Goal: Task Accomplishment & Management: Manage account settings

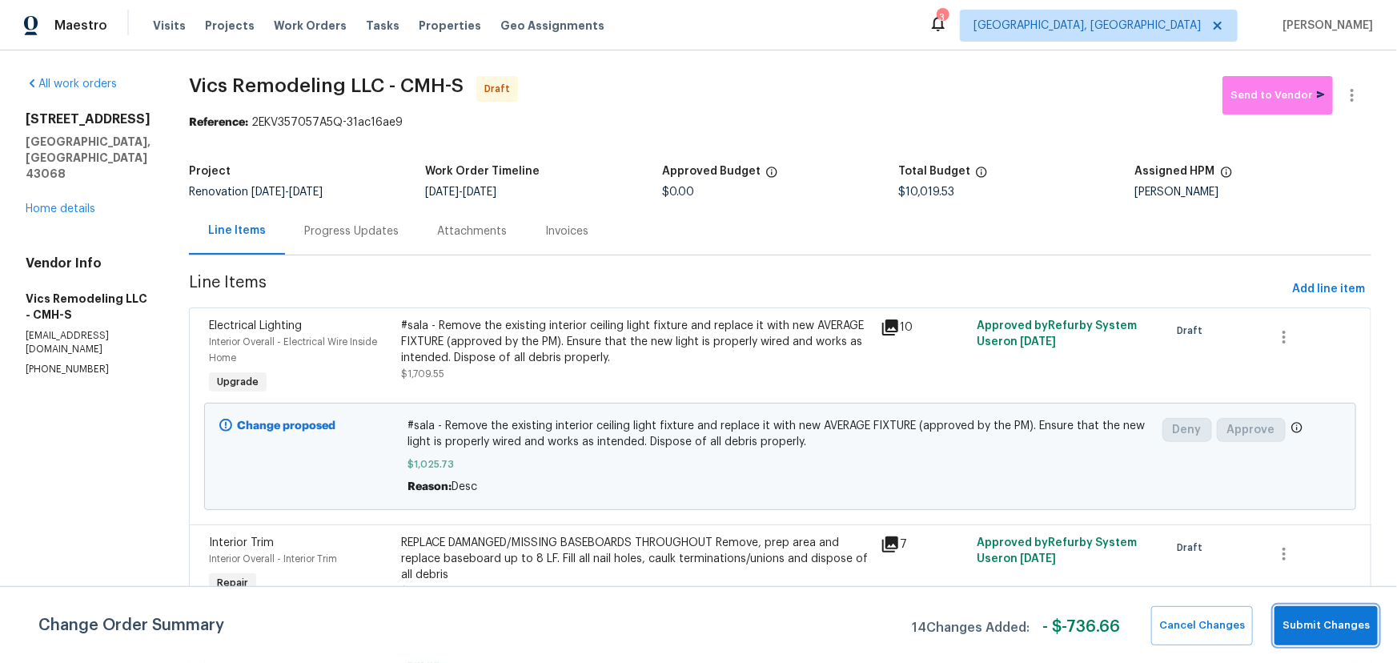
click at [1315, 640] on button "Submit Changes" at bounding box center [1326, 625] width 103 height 39
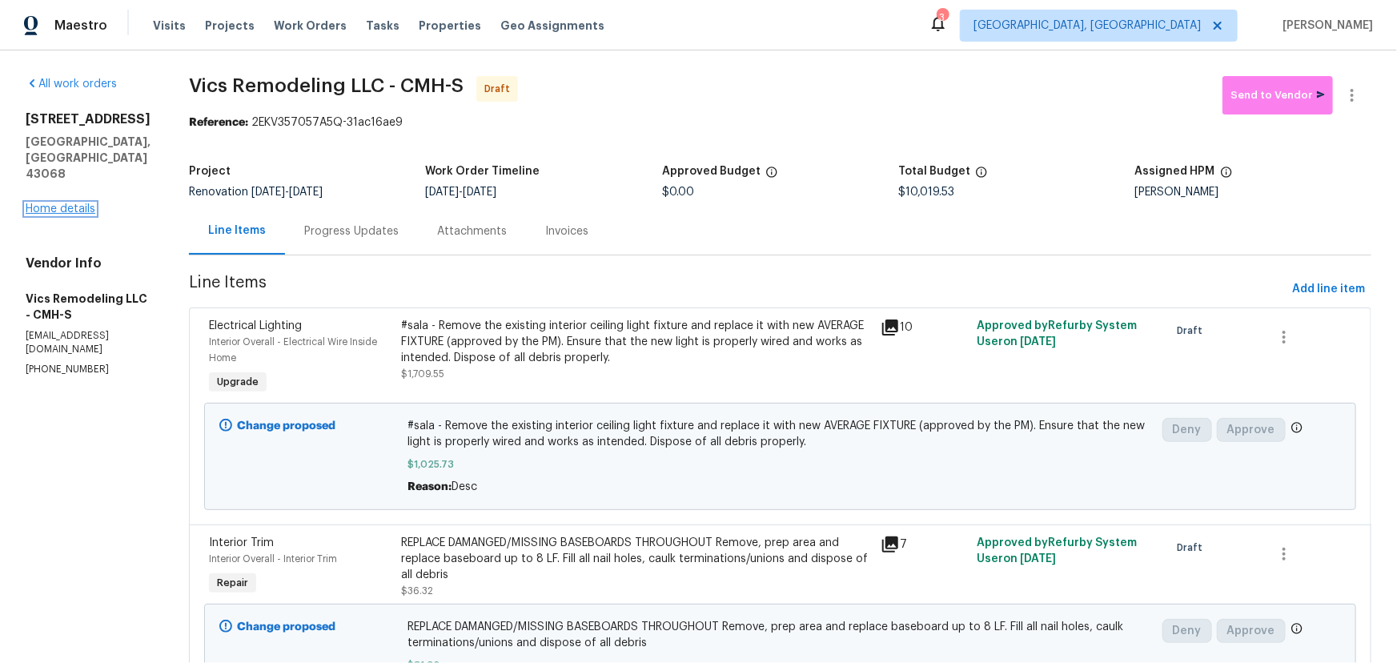
click at [62, 208] on link "Home details" at bounding box center [61, 208] width 70 height 11
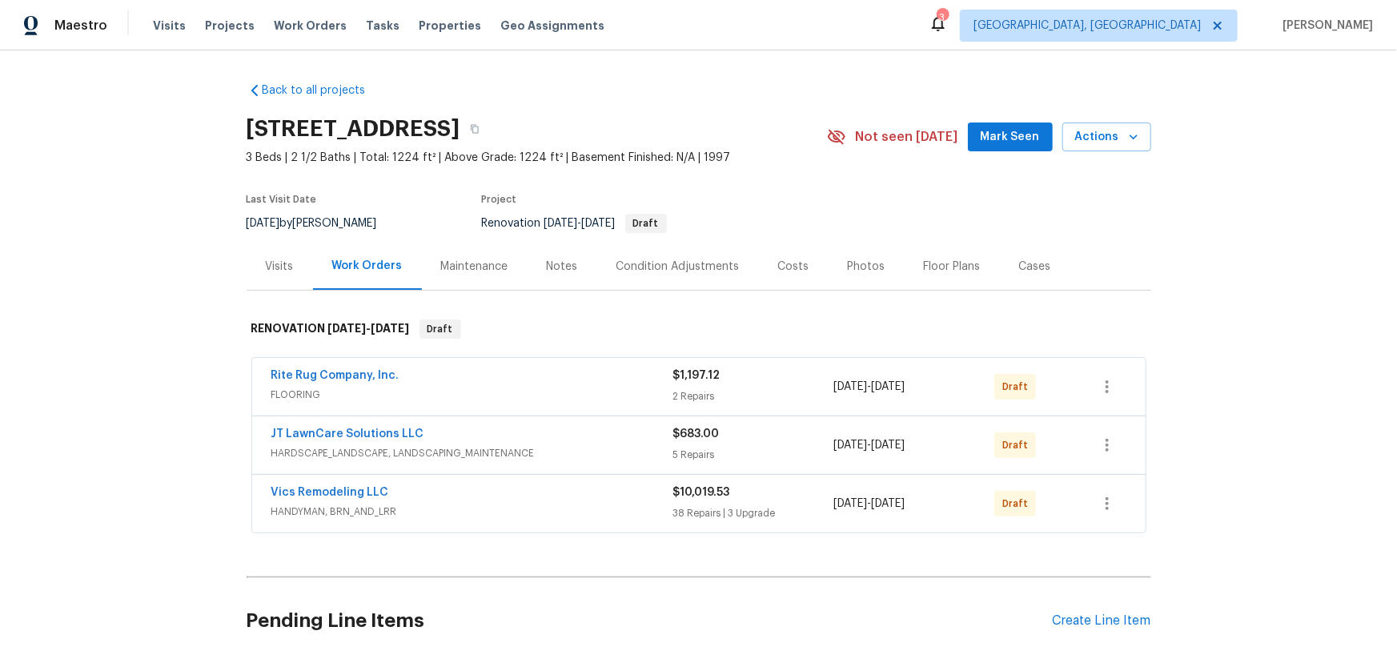
click at [1198, 295] on div "Back to all projects 7287 Candlestone Dr, Reynoldsburg, OH 43068 3 Beds | 2 1/2…" at bounding box center [698, 356] width 1397 height 613
click at [780, 256] on div "Costs" at bounding box center [794, 266] width 70 height 47
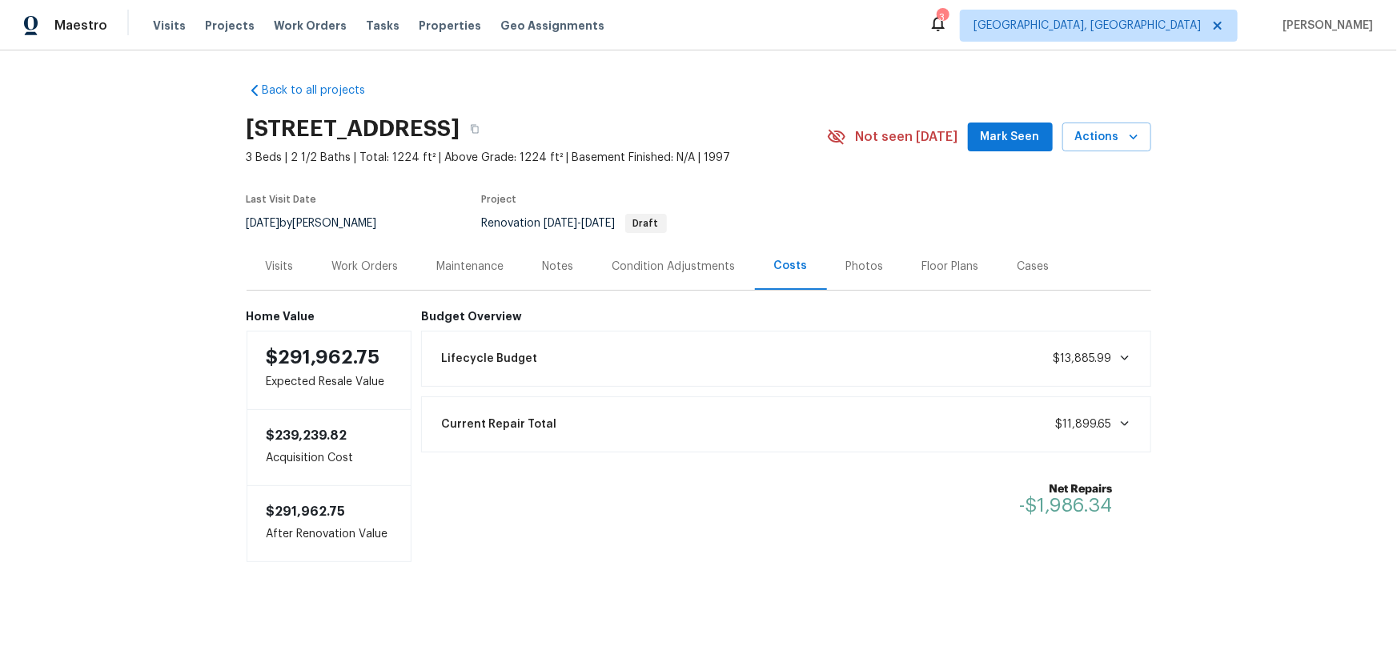
click at [358, 281] on div "Work Orders" at bounding box center [365, 266] width 105 height 47
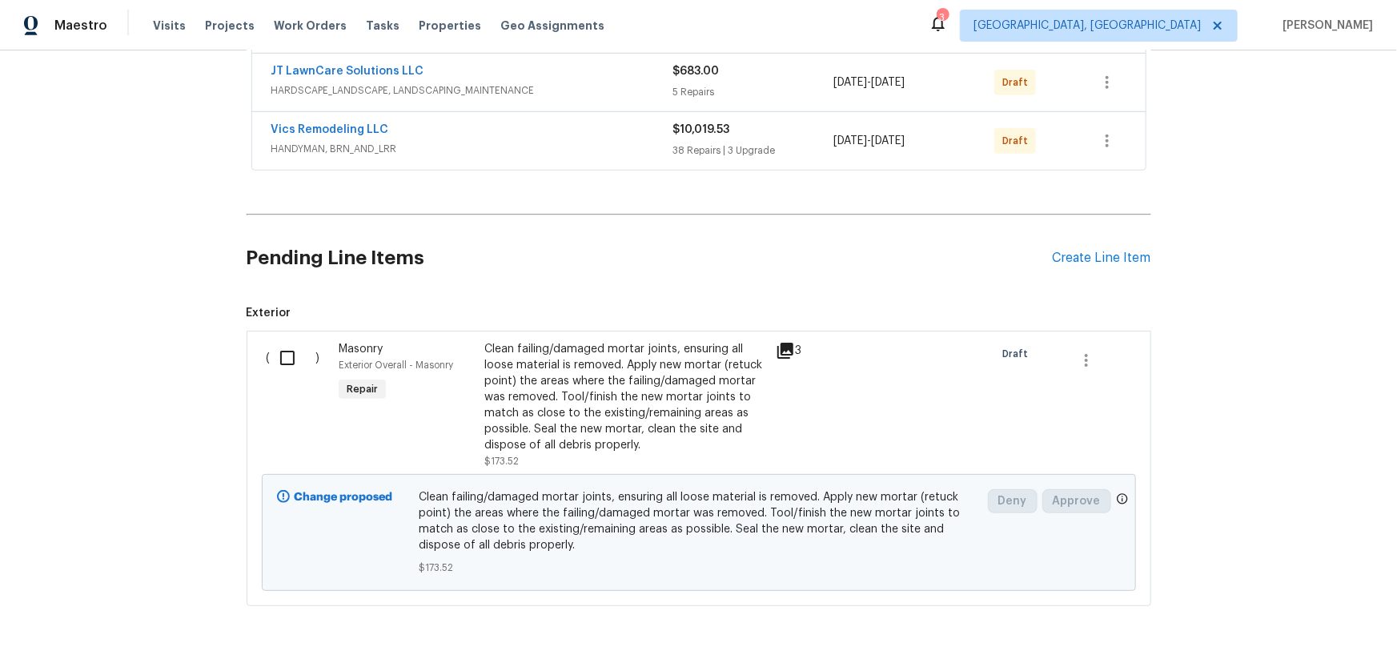
scroll to position [364, 0]
click at [283, 354] on input "checkbox" at bounding box center [294, 357] width 46 height 34
checkbox input "true"
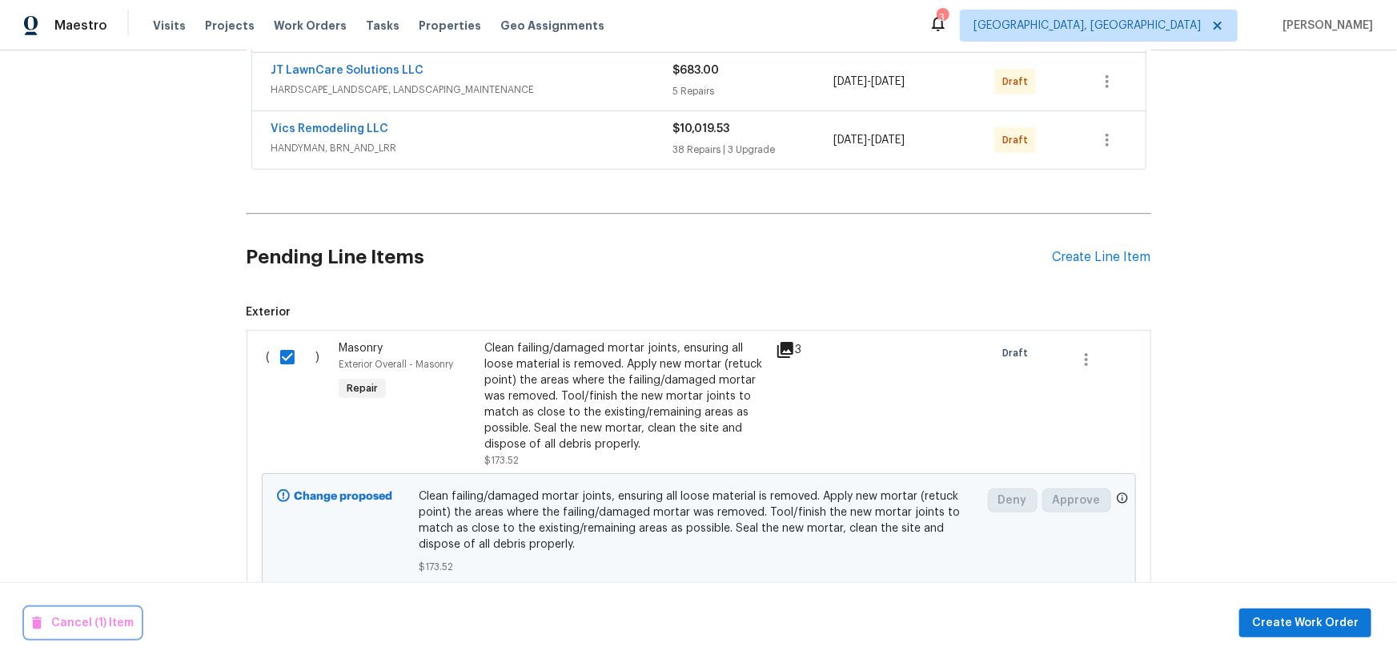
click at [98, 621] on span "Cancel (1) Item" at bounding box center [83, 623] width 102 height 20
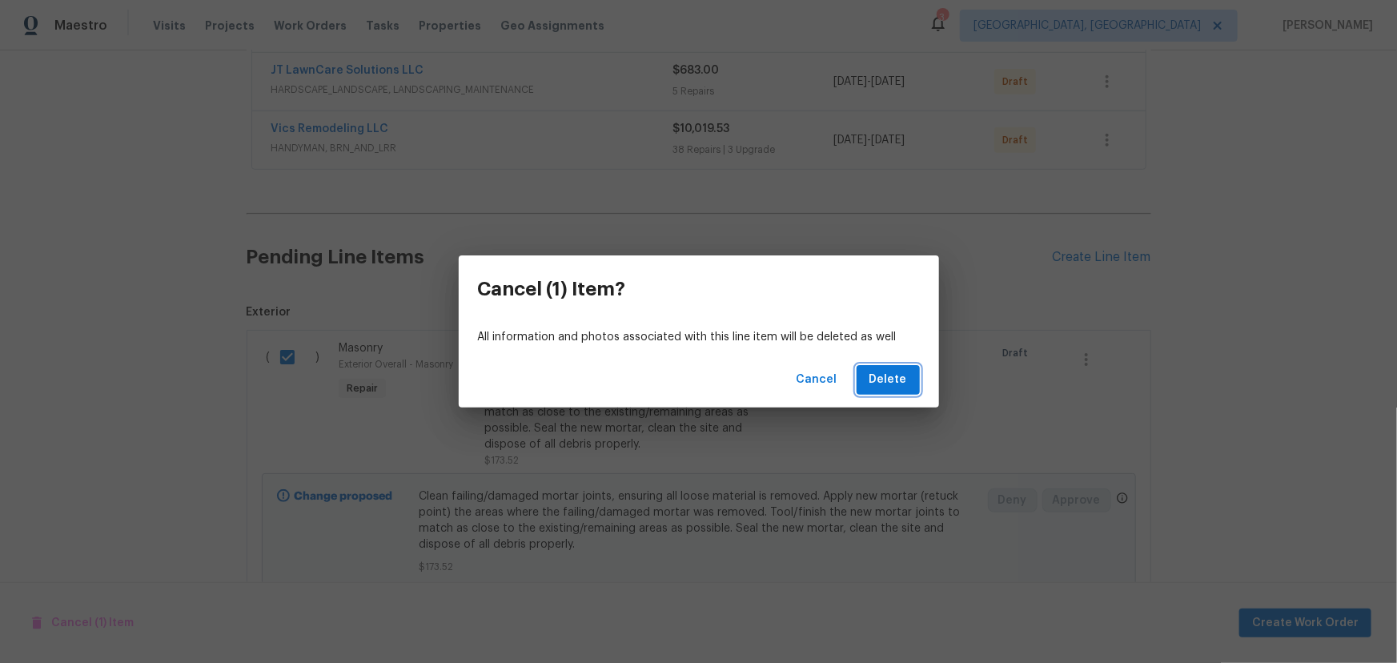
click at [875, 385] on span "Delete" at bounding box center [889, 380] width 38 height 20
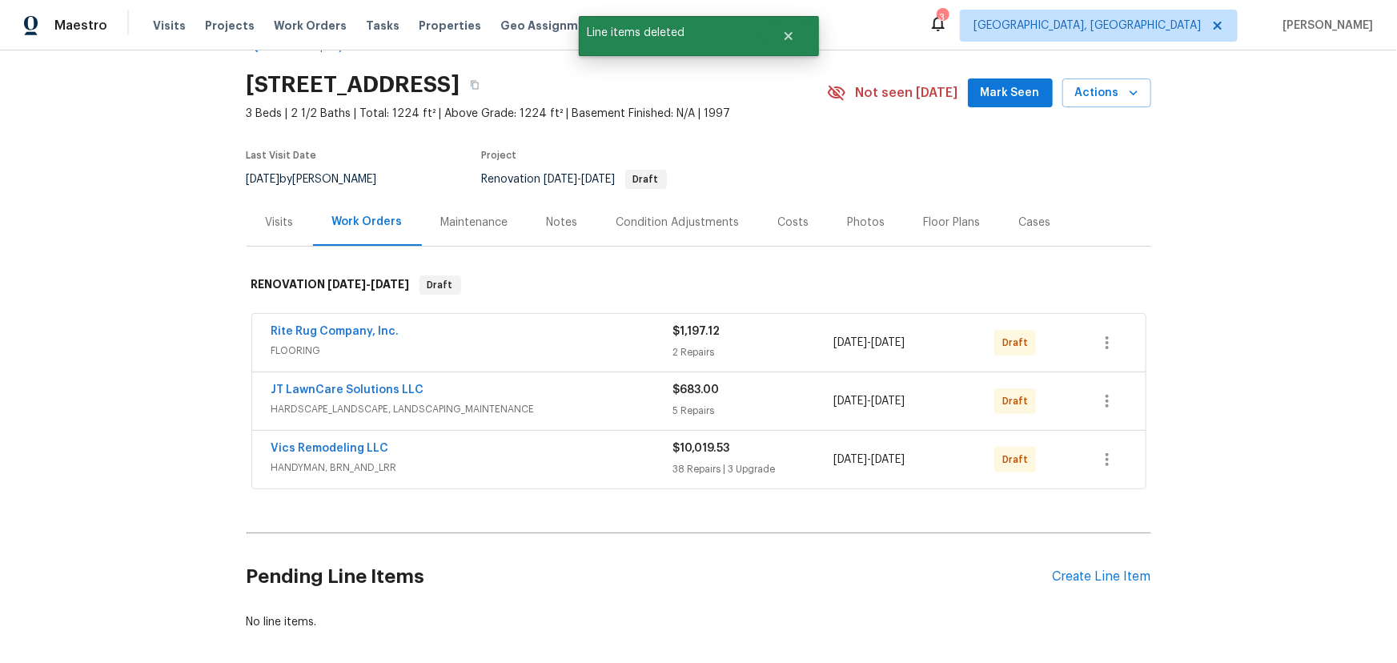
scroll to position [0, 0]
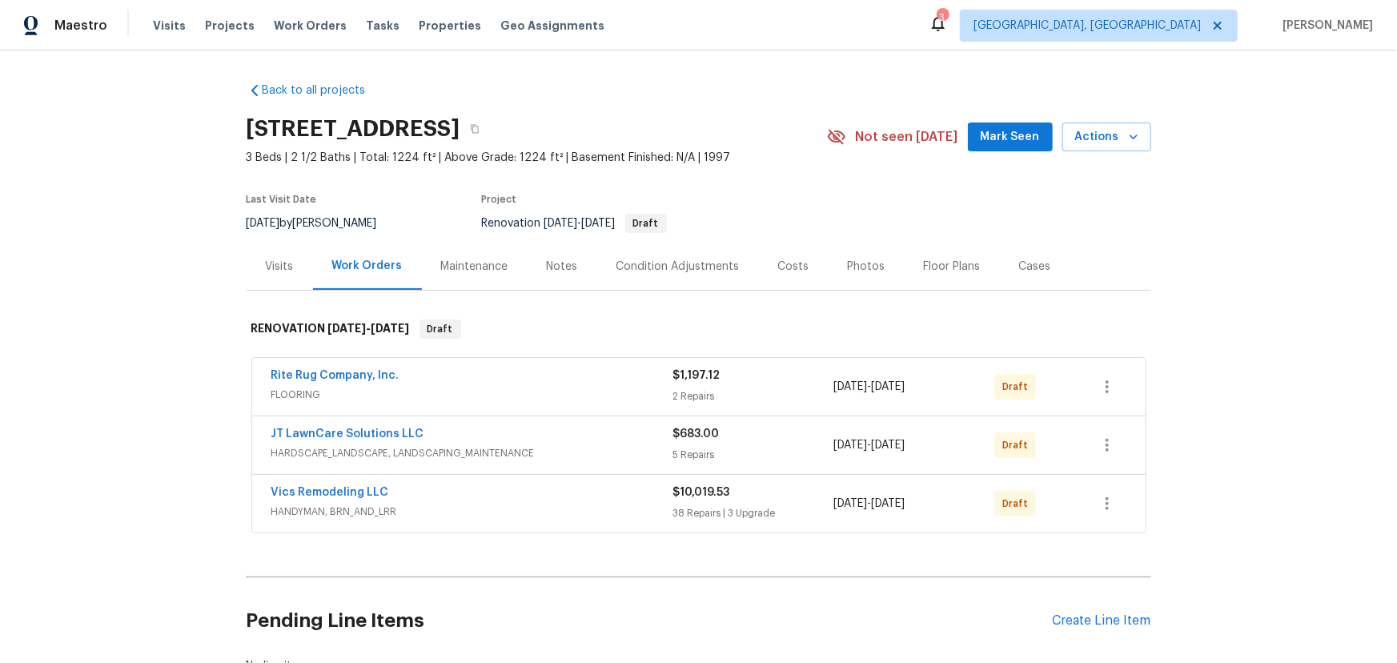
drag, startPoint x: 801, startPoint y: 494, endPoint x: 1085, endPoint y: 220, distance: 394.7
drag, startPoint x: 1085, startPoint y: 220, endPoint x: 1234, endPoint y: 175, distance: 155.5
click at [480, 128] on icon "button" at bounding box center [475, 129] width 10 height 10
click at [266, 265] on div "Visits" at bounding box center [280, 267] width 28 height 16
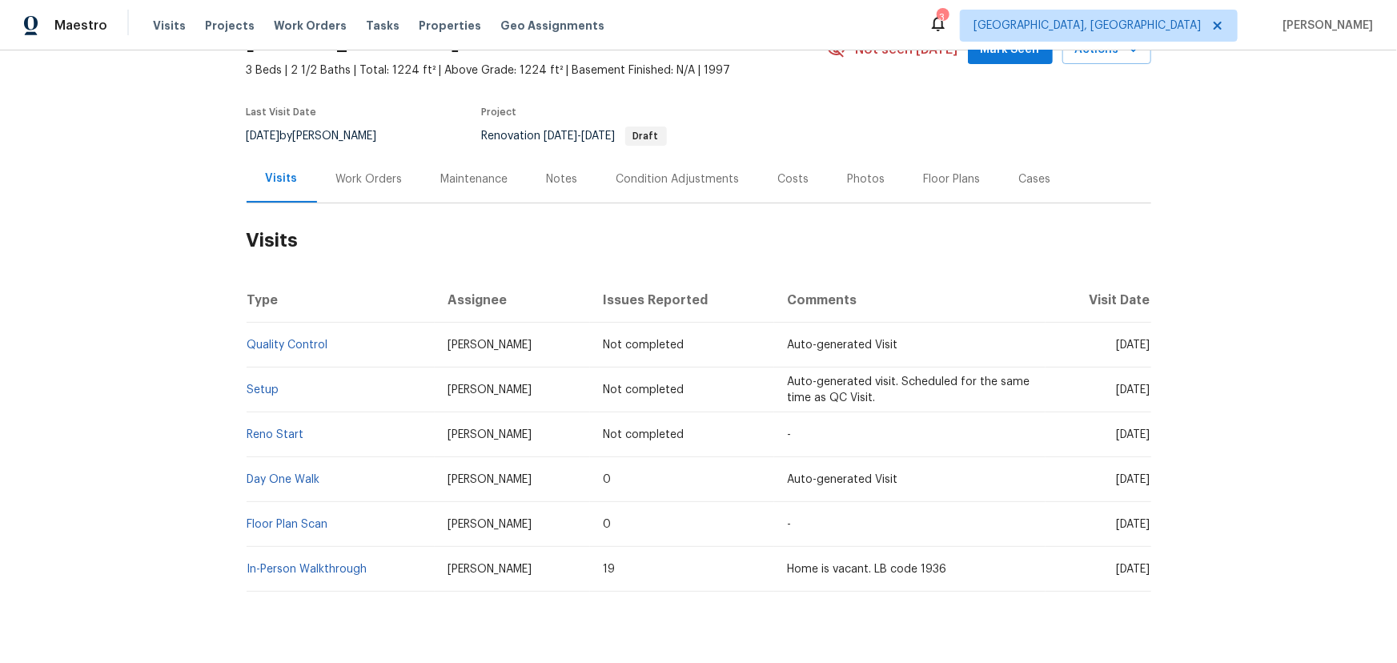
scroll to position [135, 0]
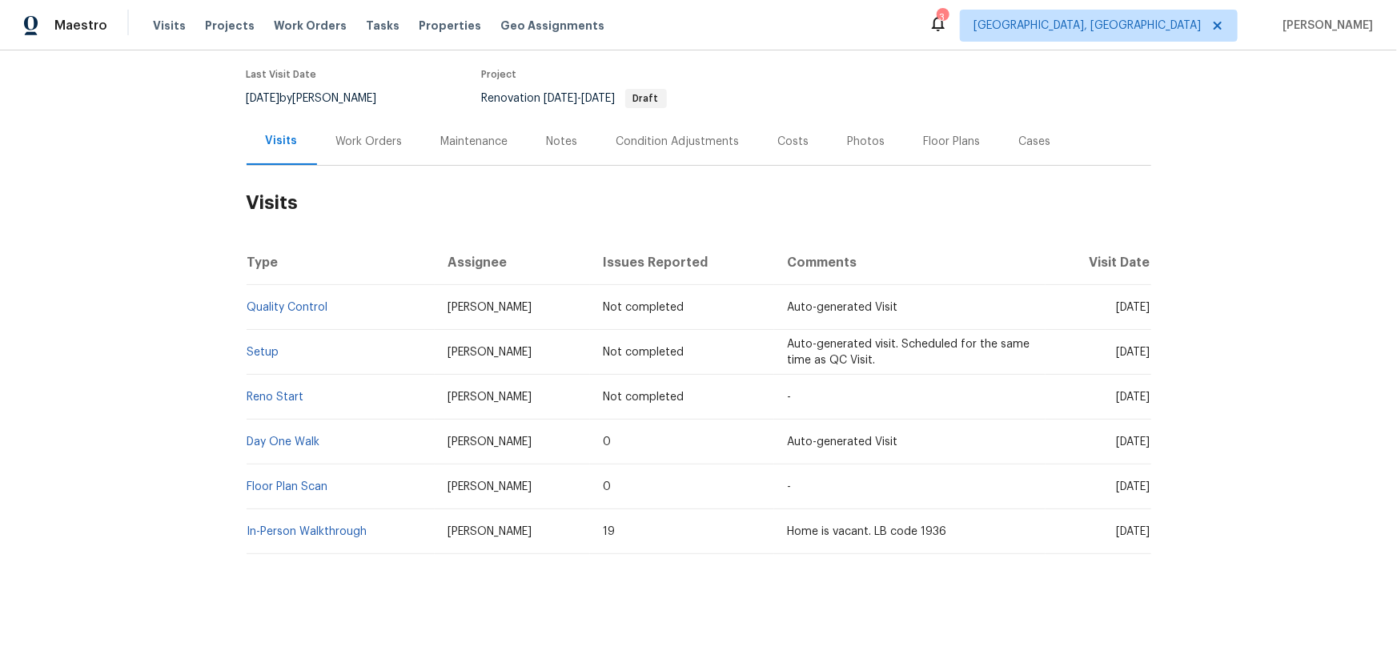
click at [569, 138] on div "Notes" at bounding box center [562, 142] width 31 height 16
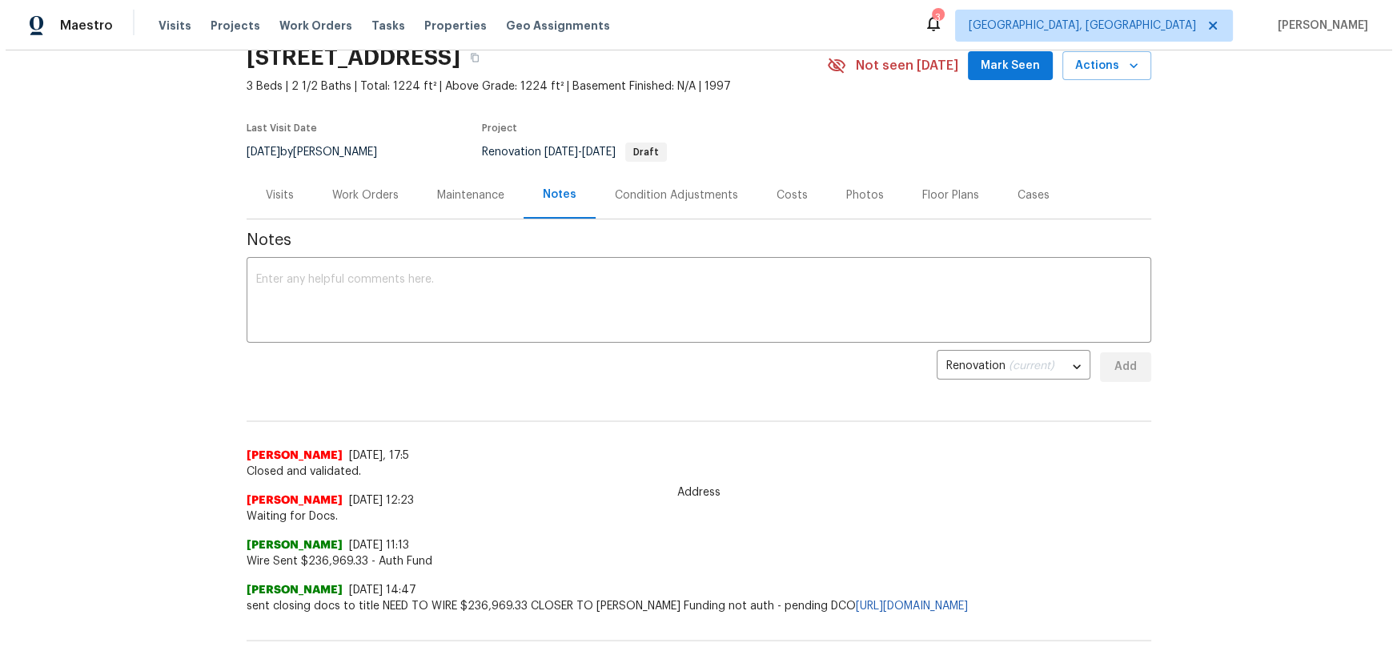
scroll to position [72, 0]
click at [704, 196] on div "Condition Adjustments" at bounding box center [670, 195] width 123 height 16
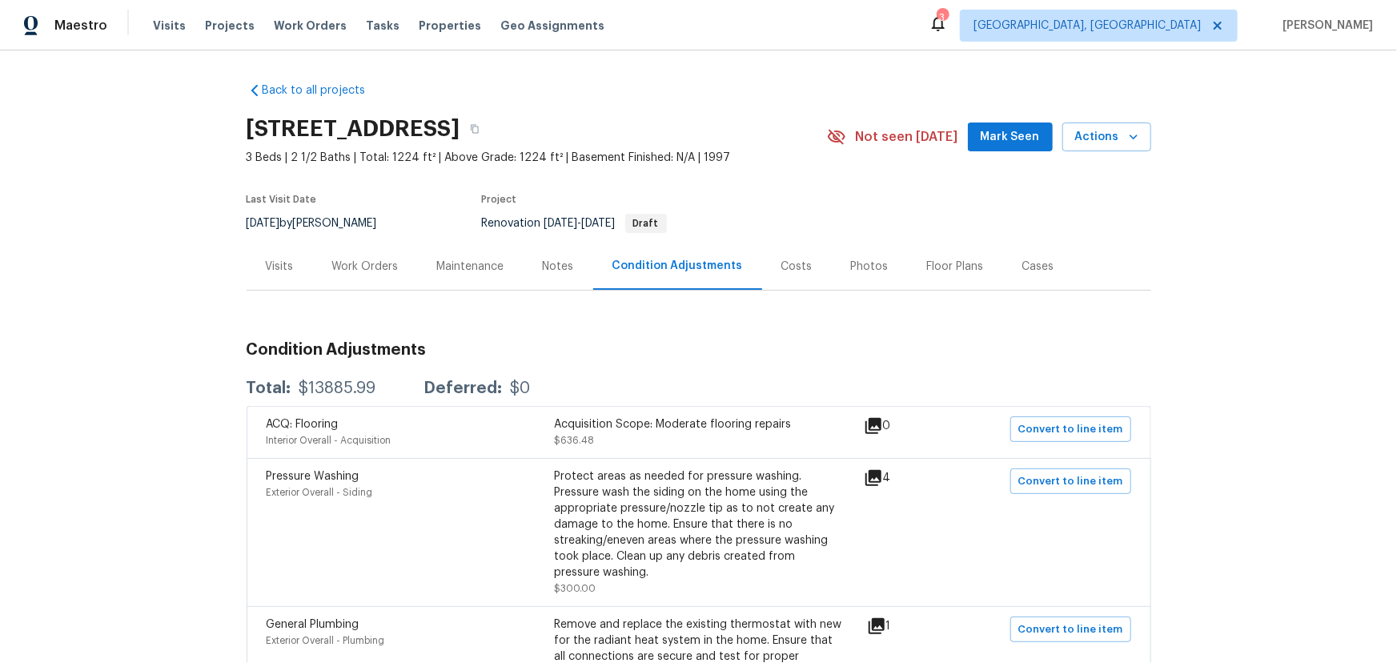
click at [350, 263] on div "Work Orders" at bounding box center [365, 267] width 66 height 16
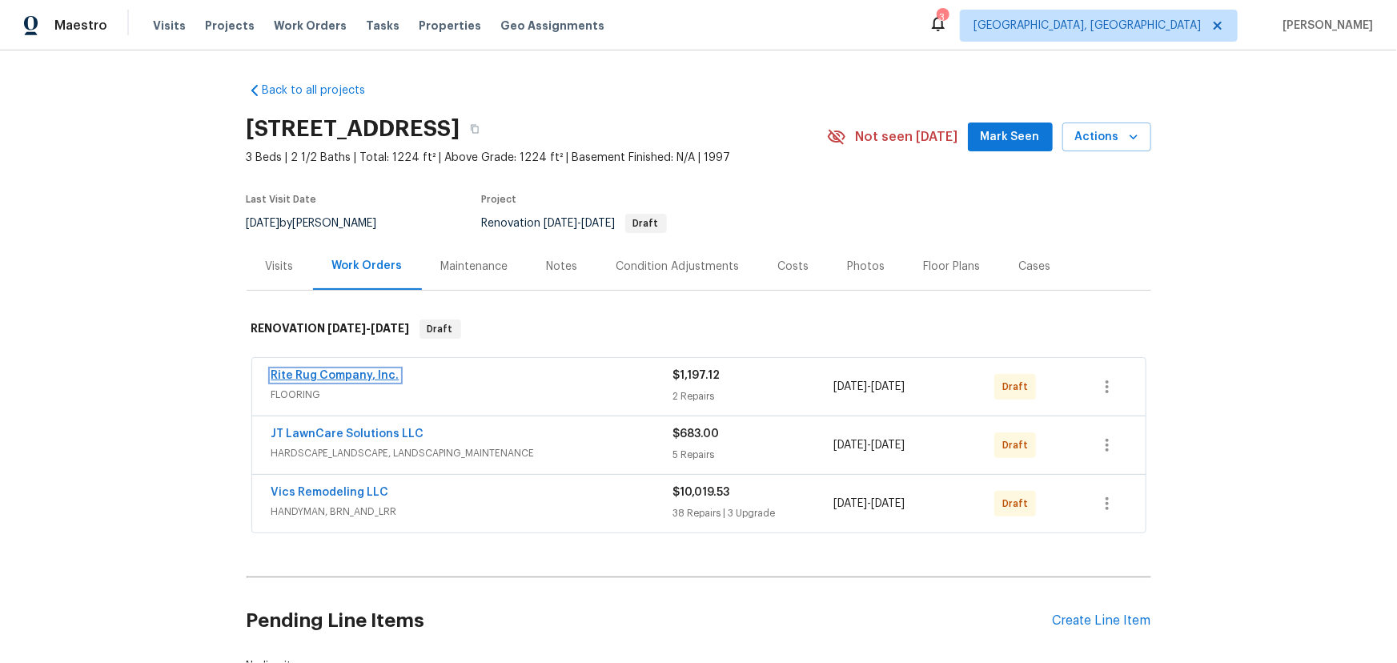
click at [332, 372] on link "Rite Rug Company, Inc." at bounding box center [335, 375] width 128 height 11
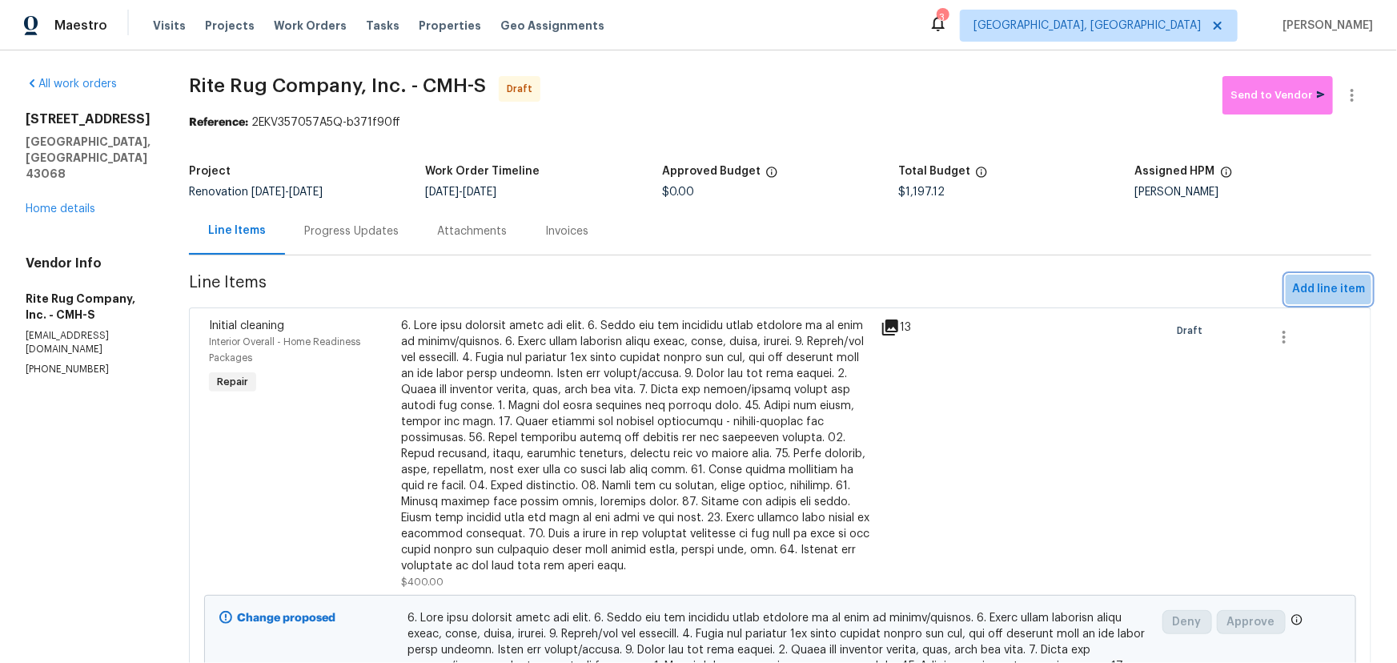
click at [1292, 295] on span "Add line item" at bounding box center [1328, 289] width 73 height 20
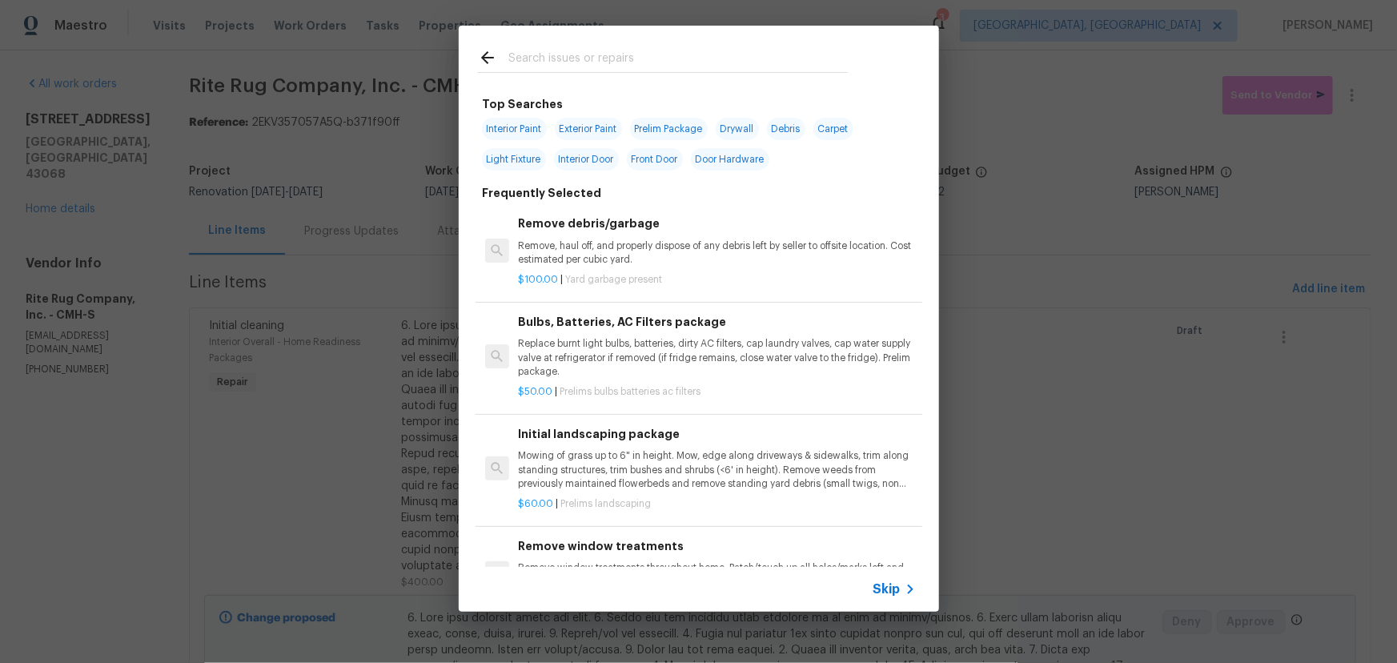
click at [681, 62] on input "text" at bounding box center [678, 60] width 340 height 24
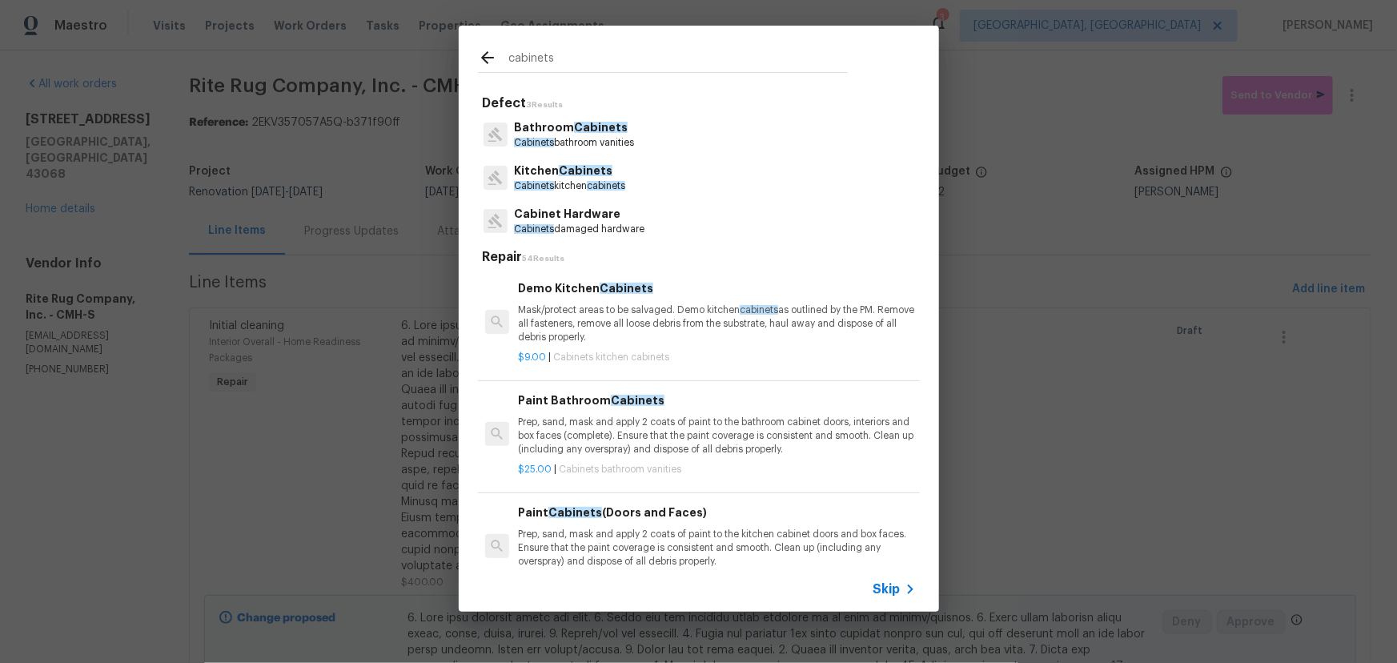
type input "cabinets"
click at [604, 172] on span "Cabinets" at bounding box center [586, 170] width 54 height 11
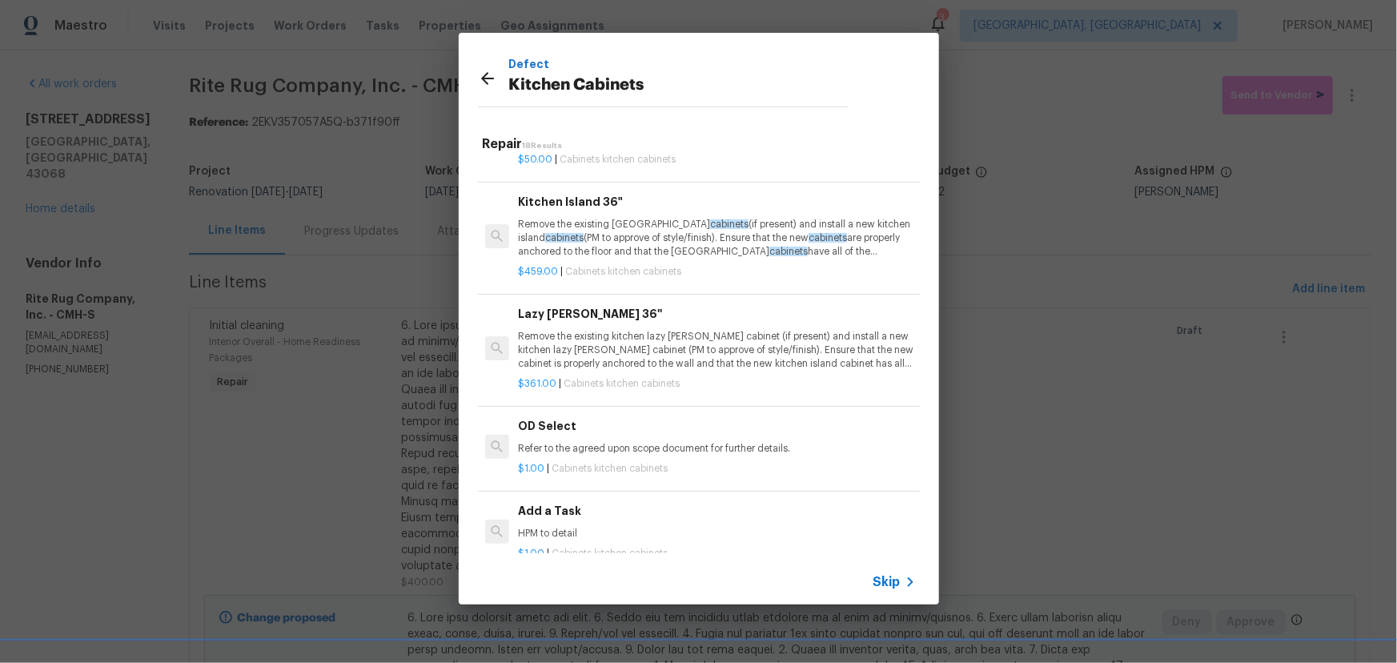
scroll to position [1528, 0]
click at [613, 513] on h6 "Add a Task" at bounding box center [716, 512] width 397 height 18
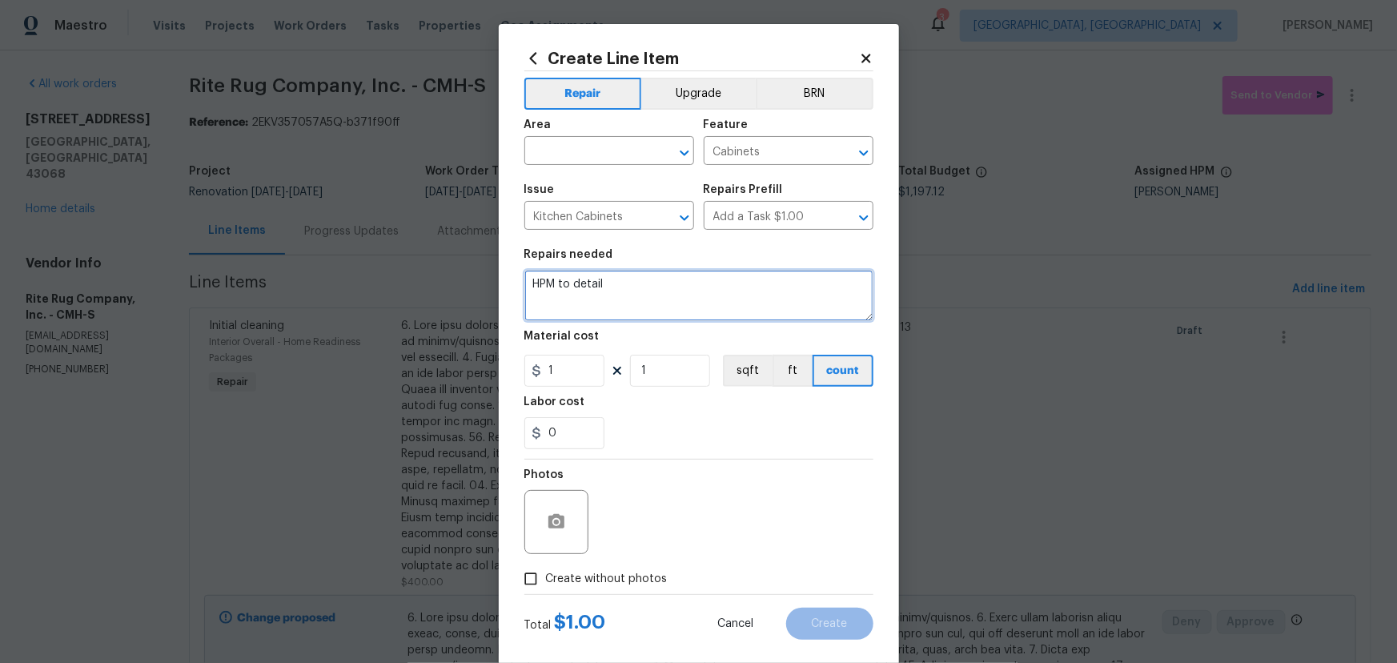
drag, startPoint x: 645, startPoint y: 297, endPoint x: 240, endPoint y: 250, distance: 407.9
click at [240, 250] on div "Create Line Item Repair Upgrade BRN Area ​ Feature Cabinets ​ Issue Kitchen Cab…" at bounding box center [698, 331] width 1397 height 663
type textarea "d"
type textarea "DEEP CLEAN KITCHEN CABINETS, INSIDE AND OUT."
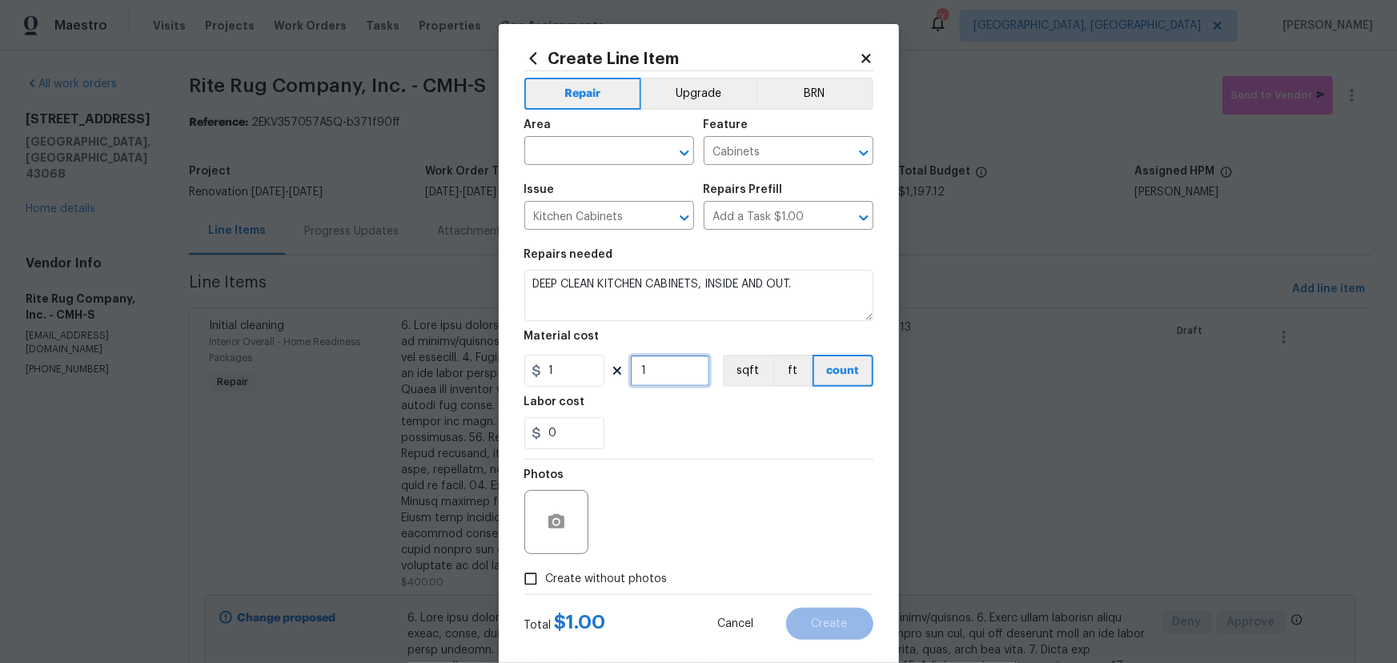
drag, startPoint x: 657, startPoint y: 369, endPoint x: 610, endPoint y: 370, distance: 46.4
click at [610, 370] on div "1 1 sqft ft count" at bounding box center [698, 371] width 349 height 32
type input "60"
click at [591, 153] on input "text" at bounding box center [586, 152] width 125 height 25
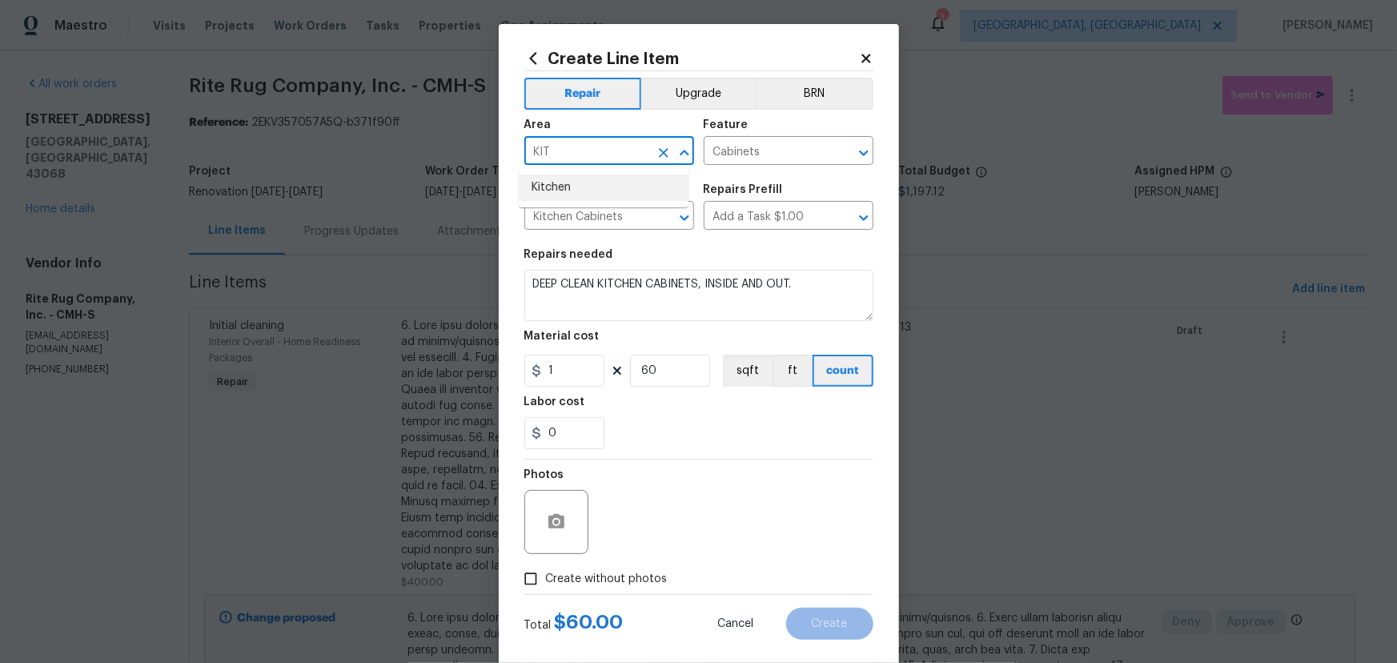
click at [568, 176] on li "Kitchen" at bounding box center [604, 188] width 170 height 26
type input "Kitchen"
drag, startPoint x: 629, startPoint y: 573, endPoint x: 704, endPoint y: 565, distance: 75.8
click at [647, 573] on span "Create without photos" at bounding box center [607, 579] width 122 height 17
click at [765, 523] on div "Photos" at bounding box center [698, 512] width 349 height 104
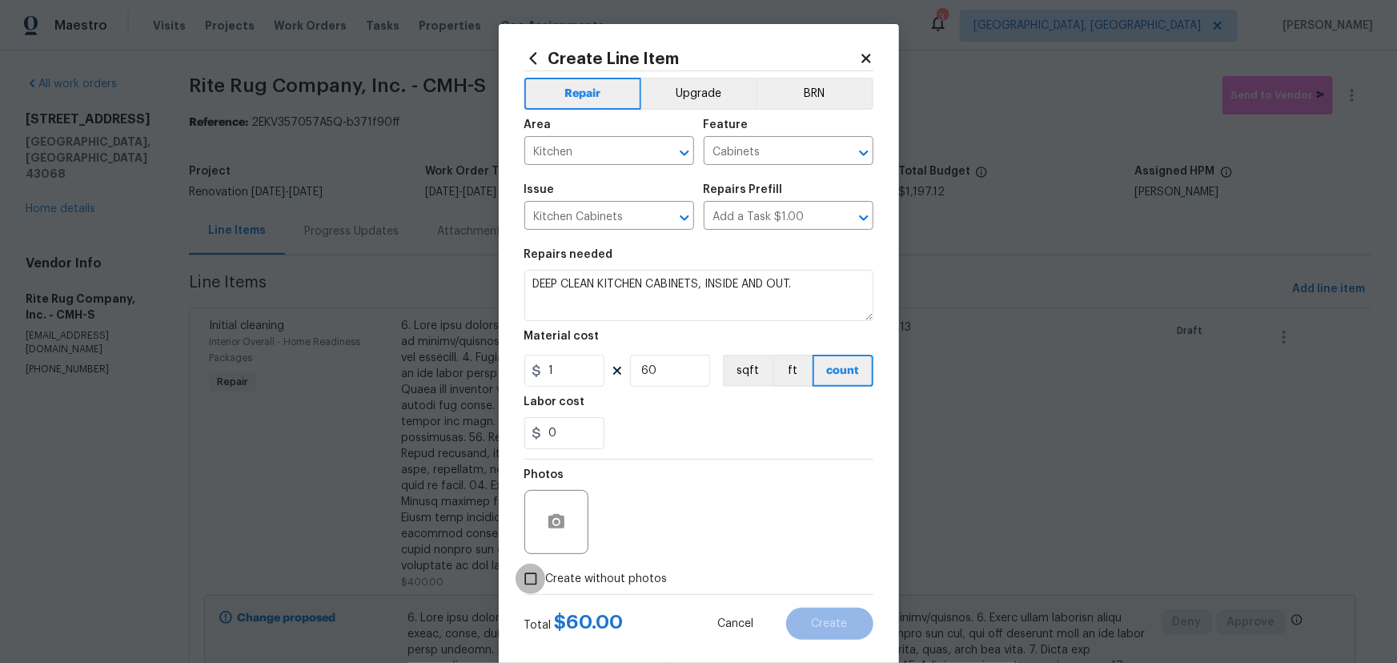
click at [536, 584] on input "Create without photos" at bounding box center [531, 579] width 30 height 30
checkbox input "true"
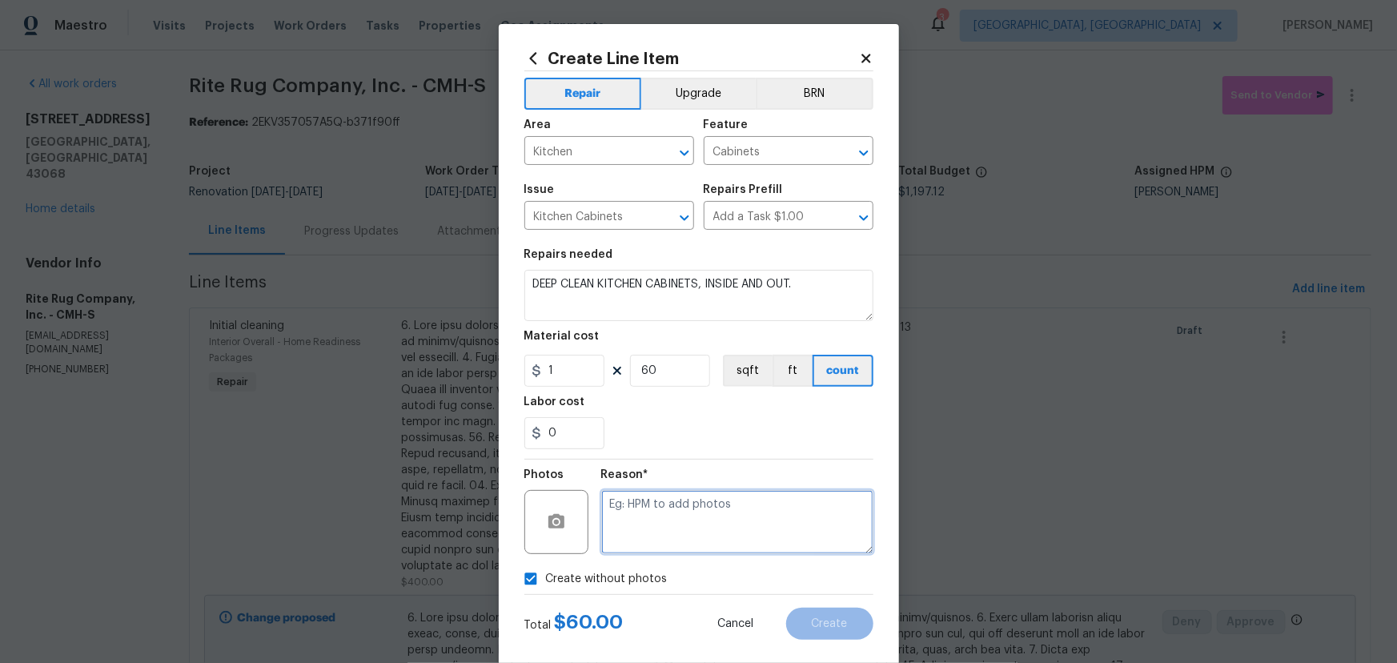
click at [673, 519] on textarea at bounding box center [737, 522] width 272 height 64
type textarea "H"
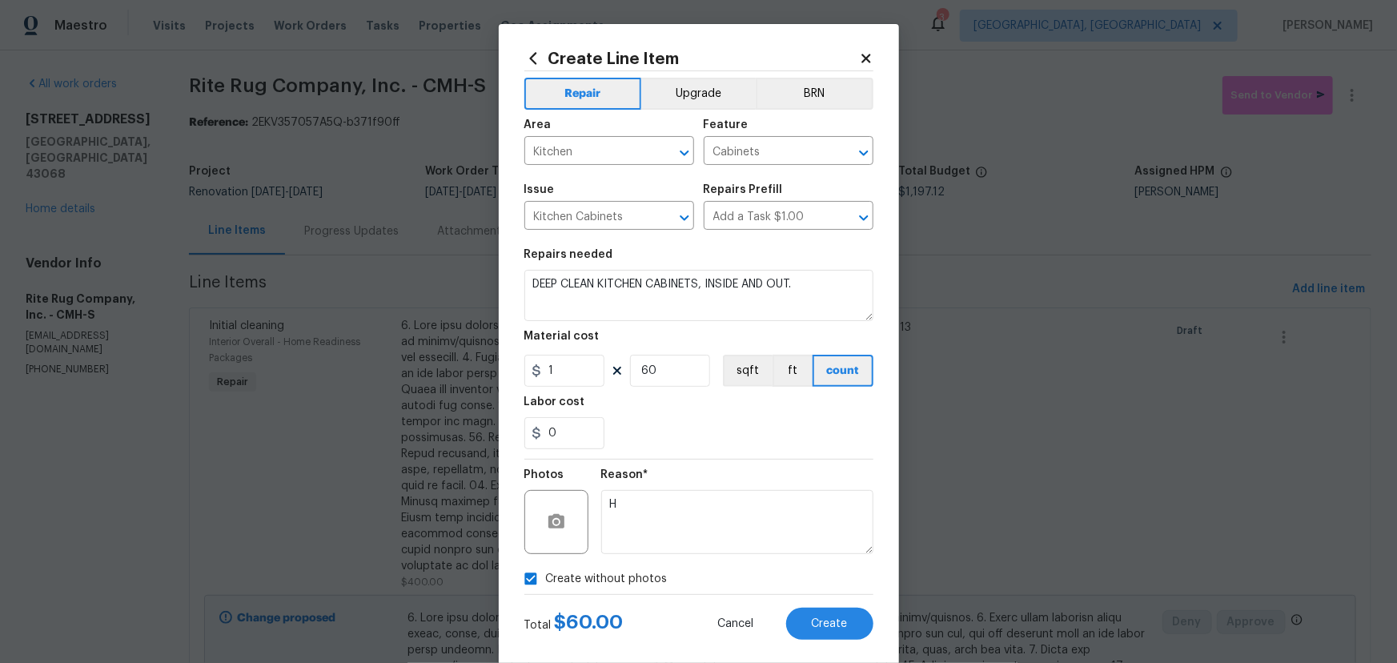
click at [667, 439] on div "0" at bounding box center [698, 433] width 349 height 32
click at [836, 616] on button "Create" at bounding box center [829, 624] width 87 height 32
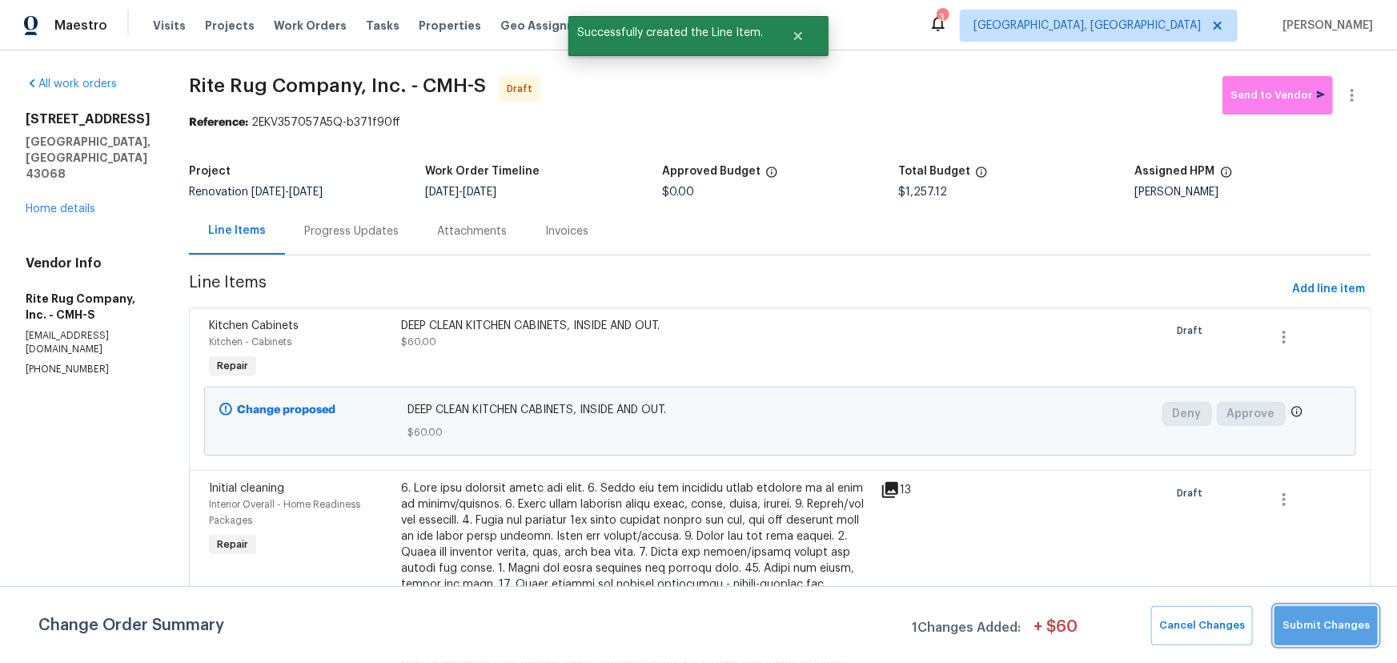
click at [1344, 633] on span "Submit Changes" at bounding box center [1326, 626] width 87 height 18
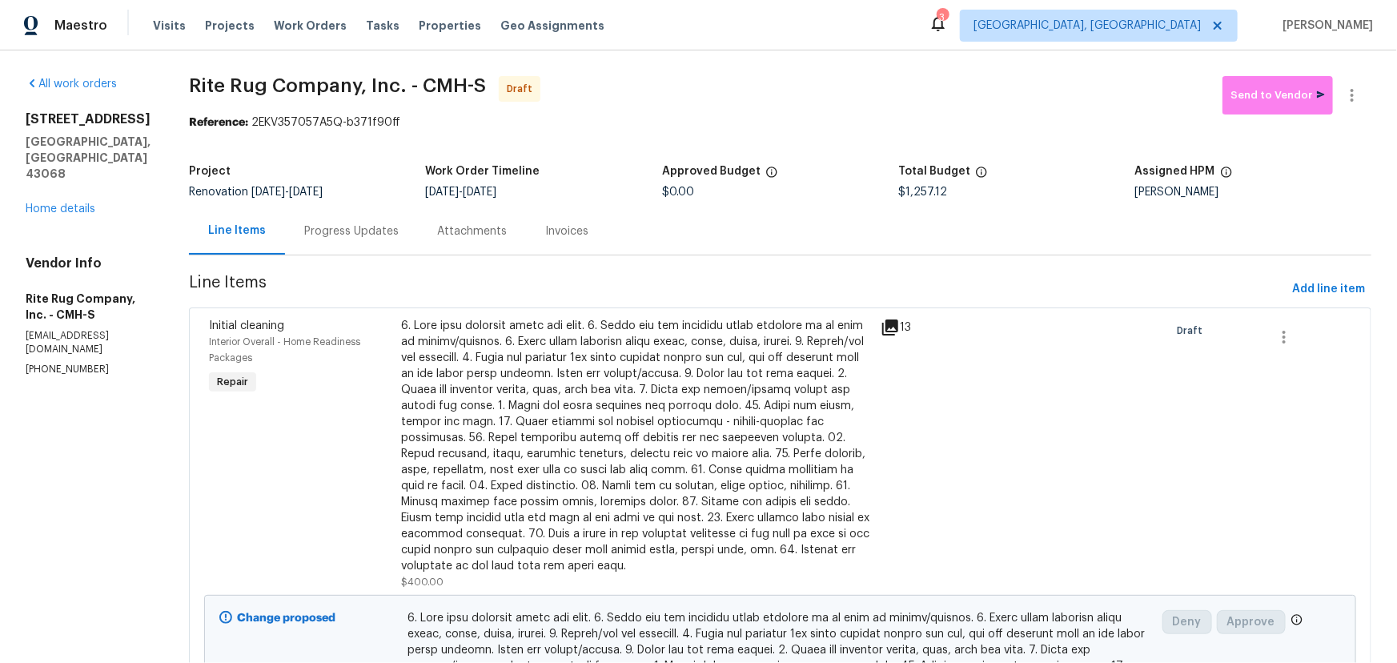
click at [85, 184] on div "All work orders 7287 Candlestone Dr Reynoldsburg, OH 43068 Home details Vendor …" at bounding box center [88, 226] width 125 height 300
click at [82, 203] on link "Home details" at bounding box center [61, 208] width 70 height 11
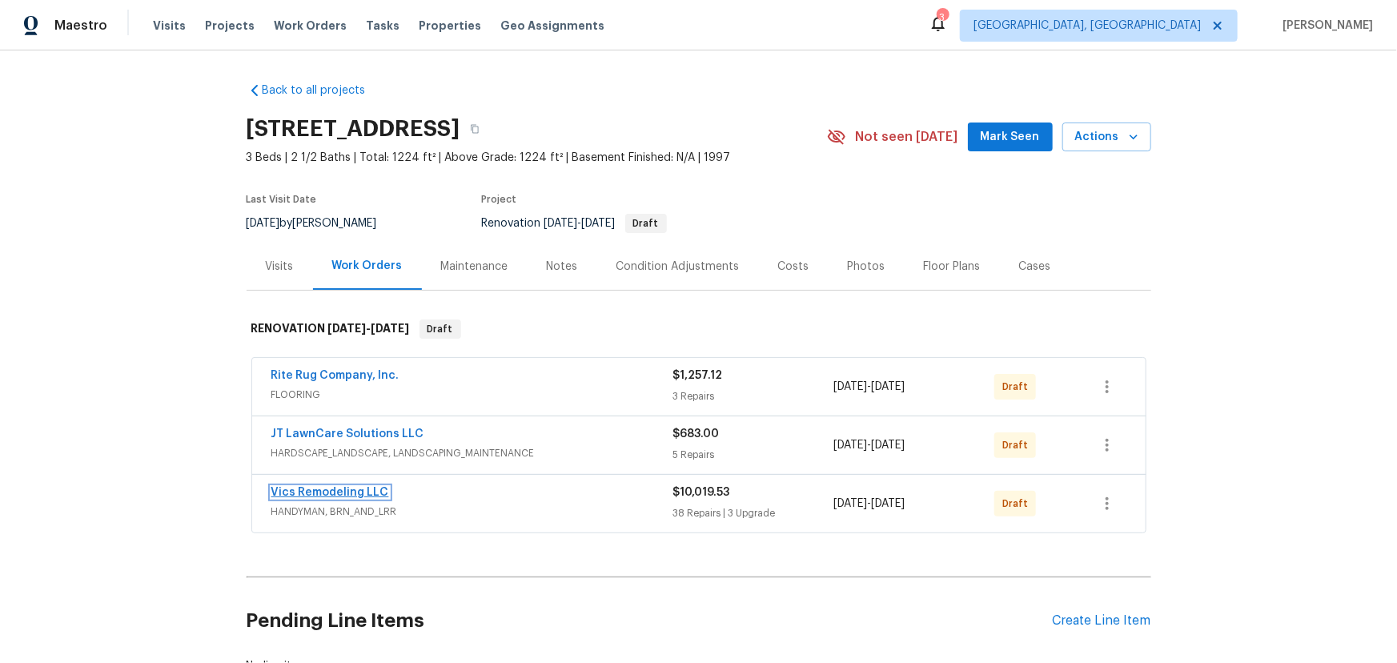
click at [323, 487] on link "Vics Remodeling LLC" at bounding box center [330, 492] width 118 height 11
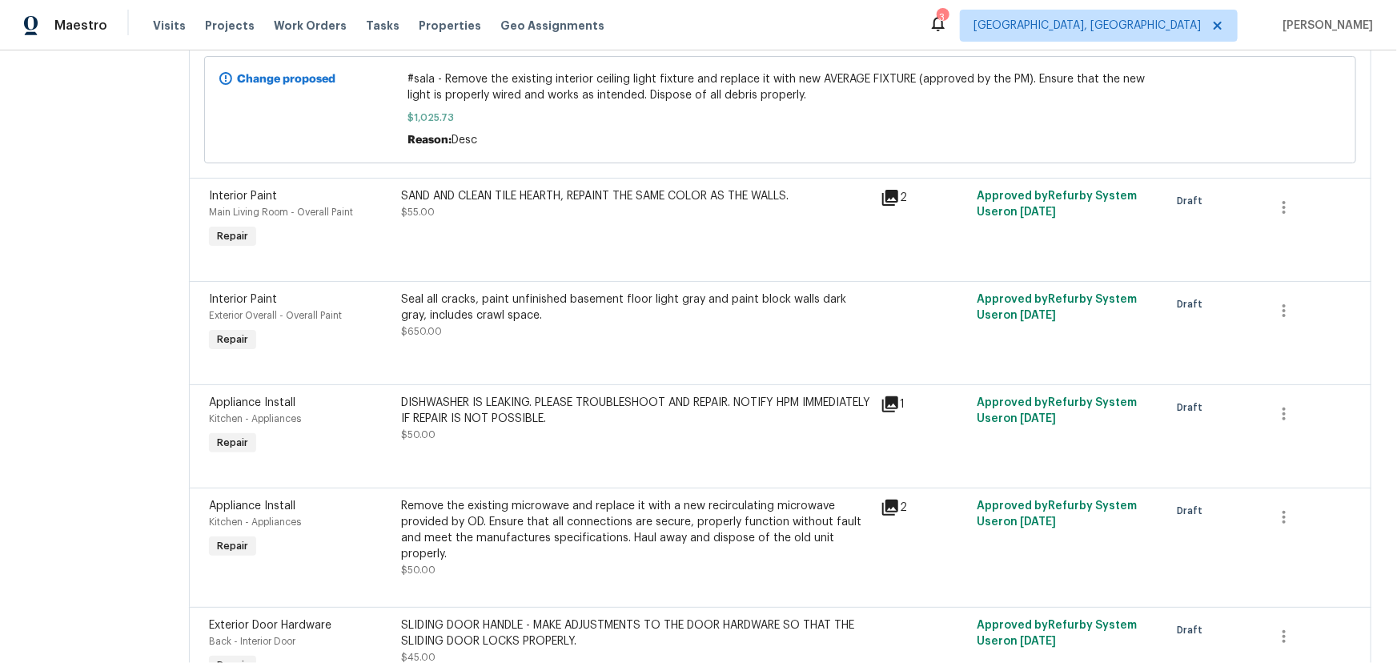
scroll to position [1746, 0]
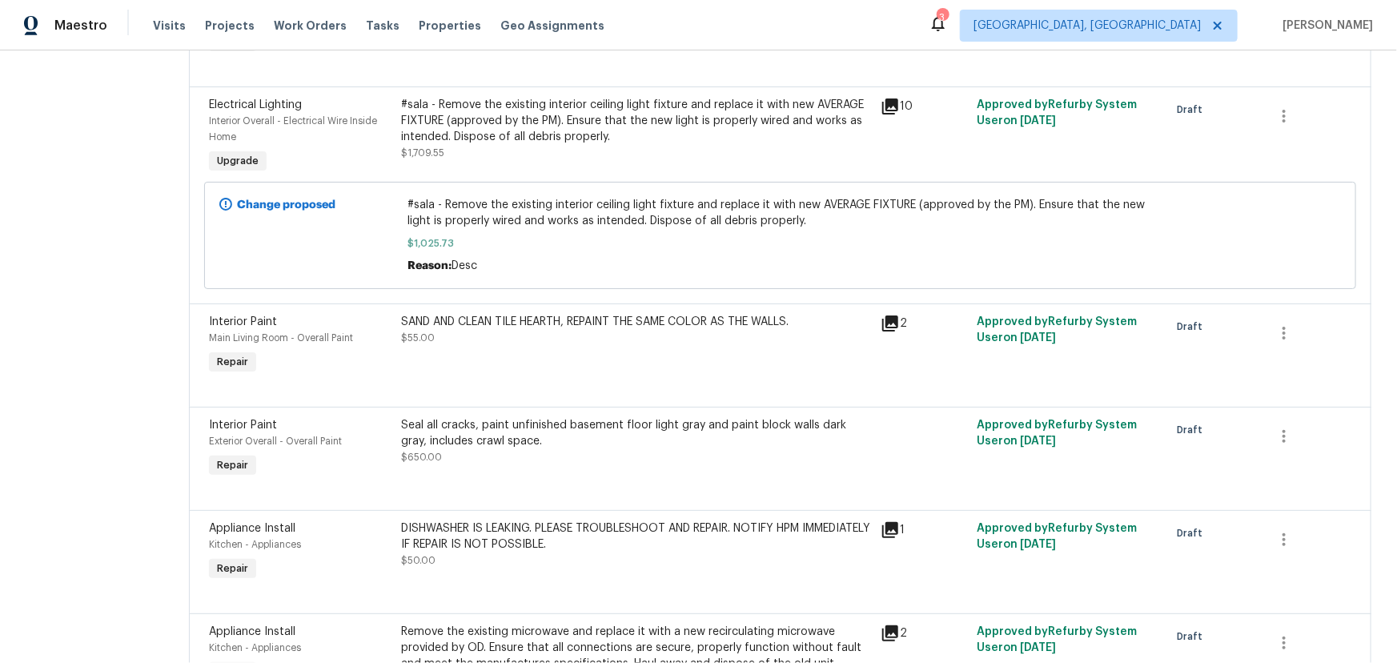
click at [620, 222] on span "#sala - Remove the existing interior ceiling light fixture and replace it with …" at bounding box center [780, 213] width 745 height 32
click at [604, 147] on div "#sala - Remove the existing interior ceiling light fixture and replace it with …" at bounding box center [636, 129] width 471 height 64
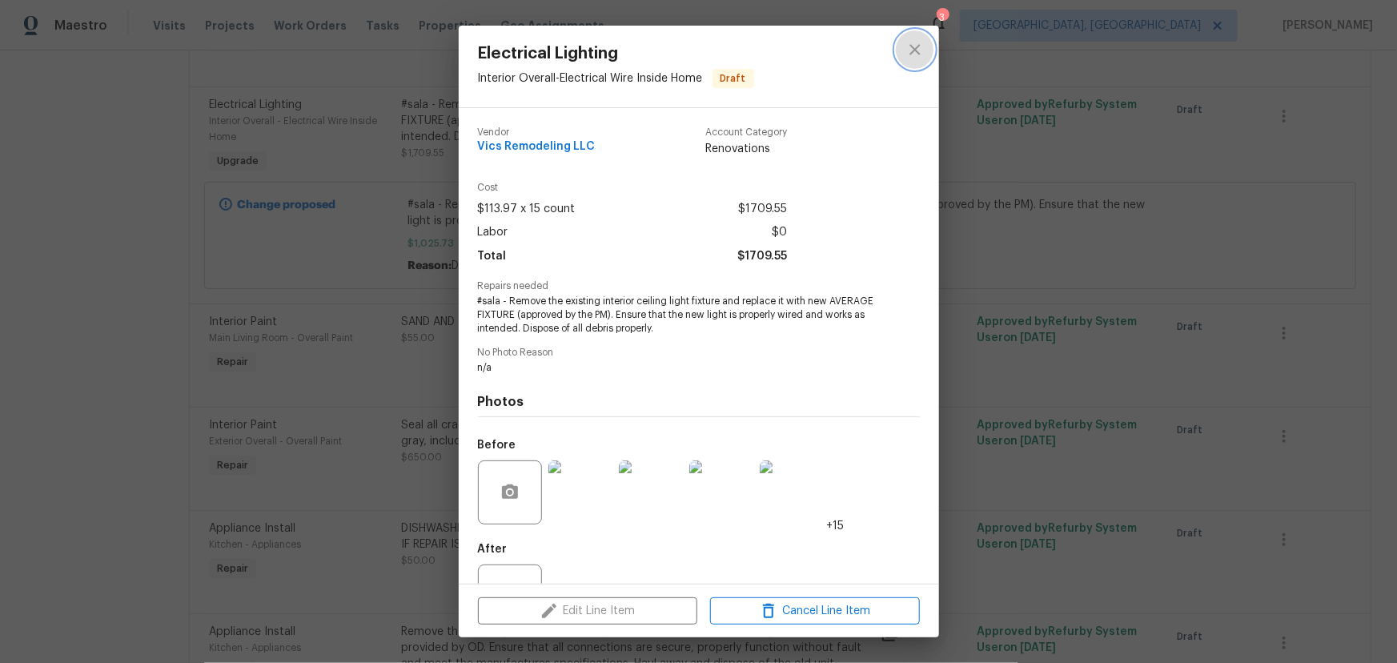
click at [919, 43] on icon "close" at bounding box center [915, 49] width 19 height 19
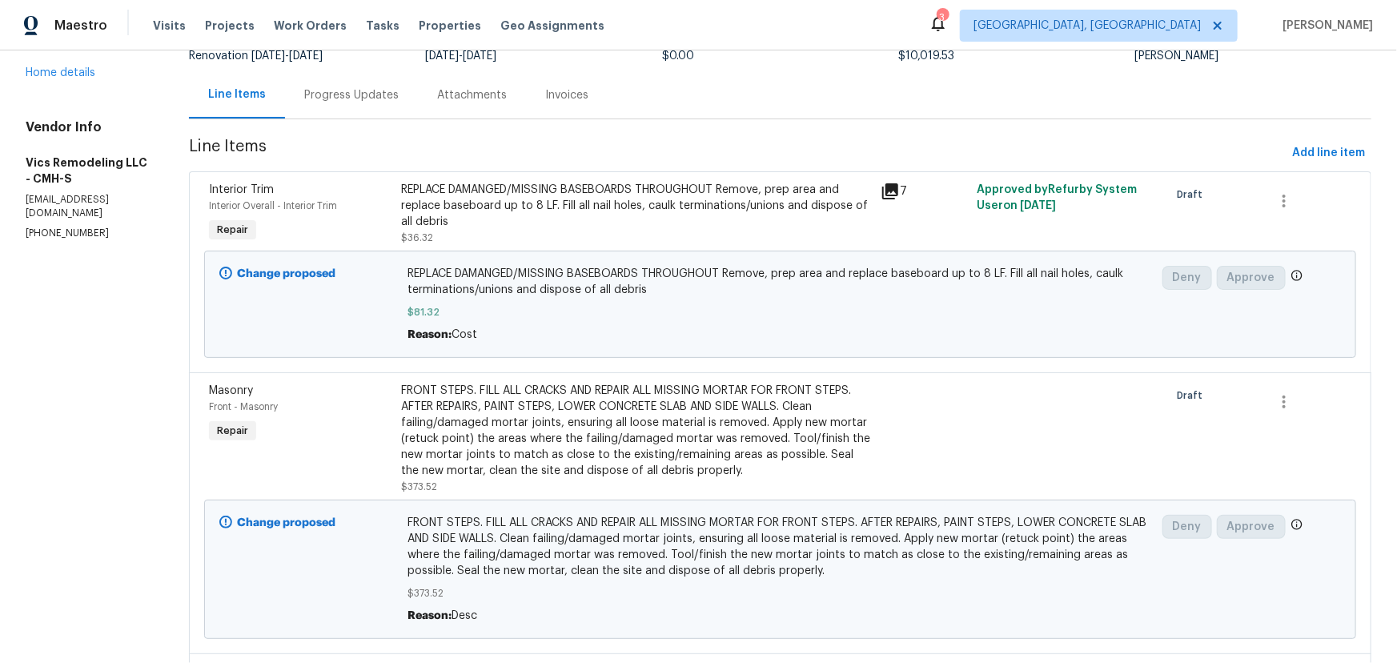
scroll to position [0, 0]
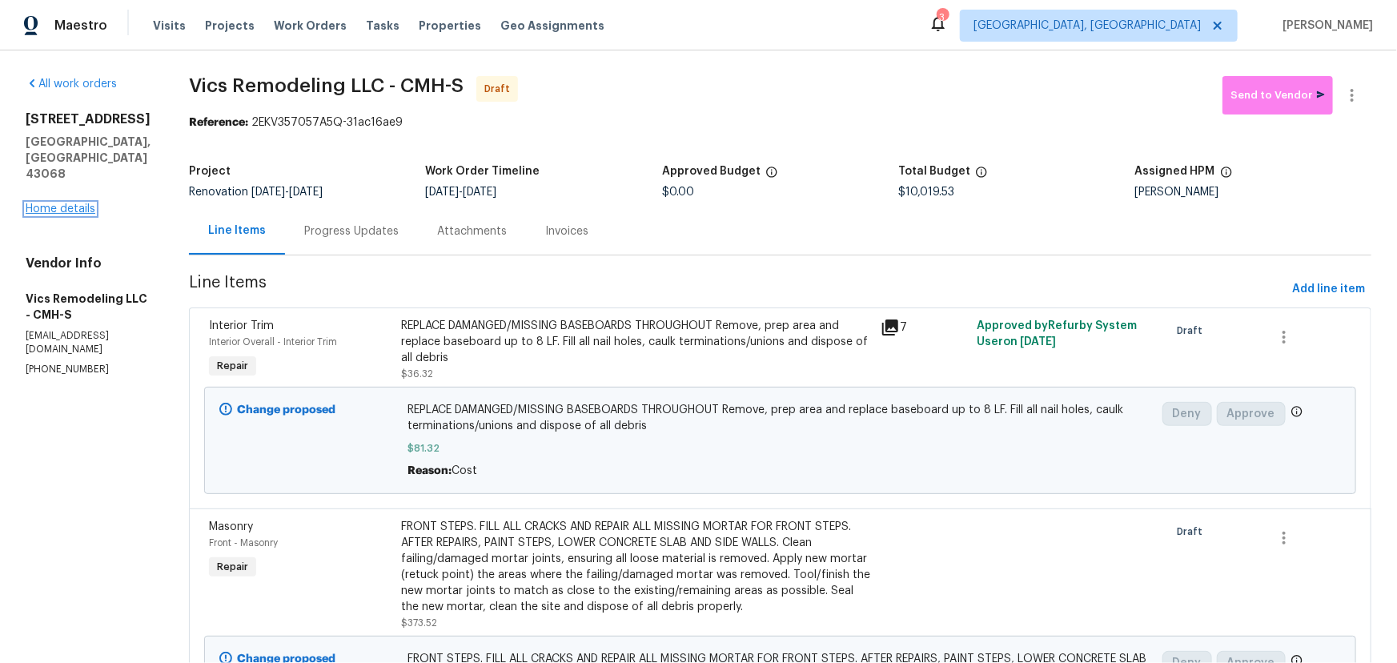
click at [66, 204] on link "Home details" at bounding box center [61, 208] width 70 height 11
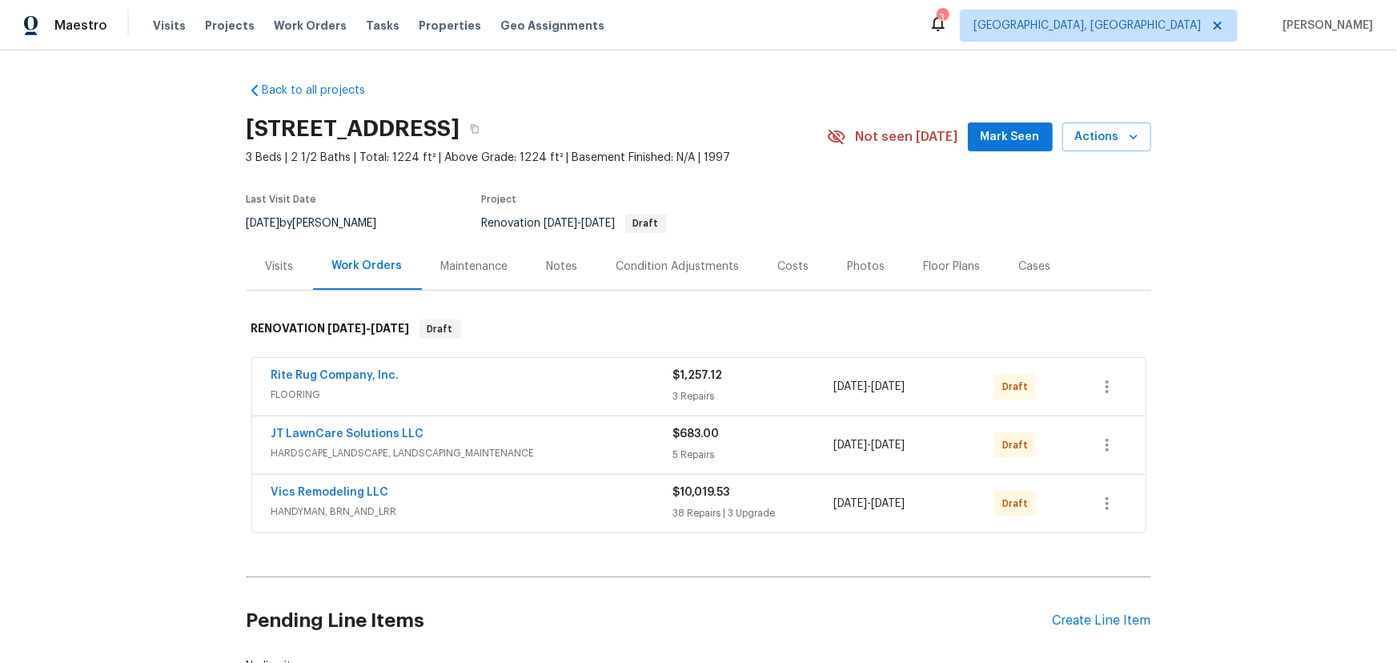
click at [796, 271] on div "Costs" at bounding box center [794, 266] width 70 height 47
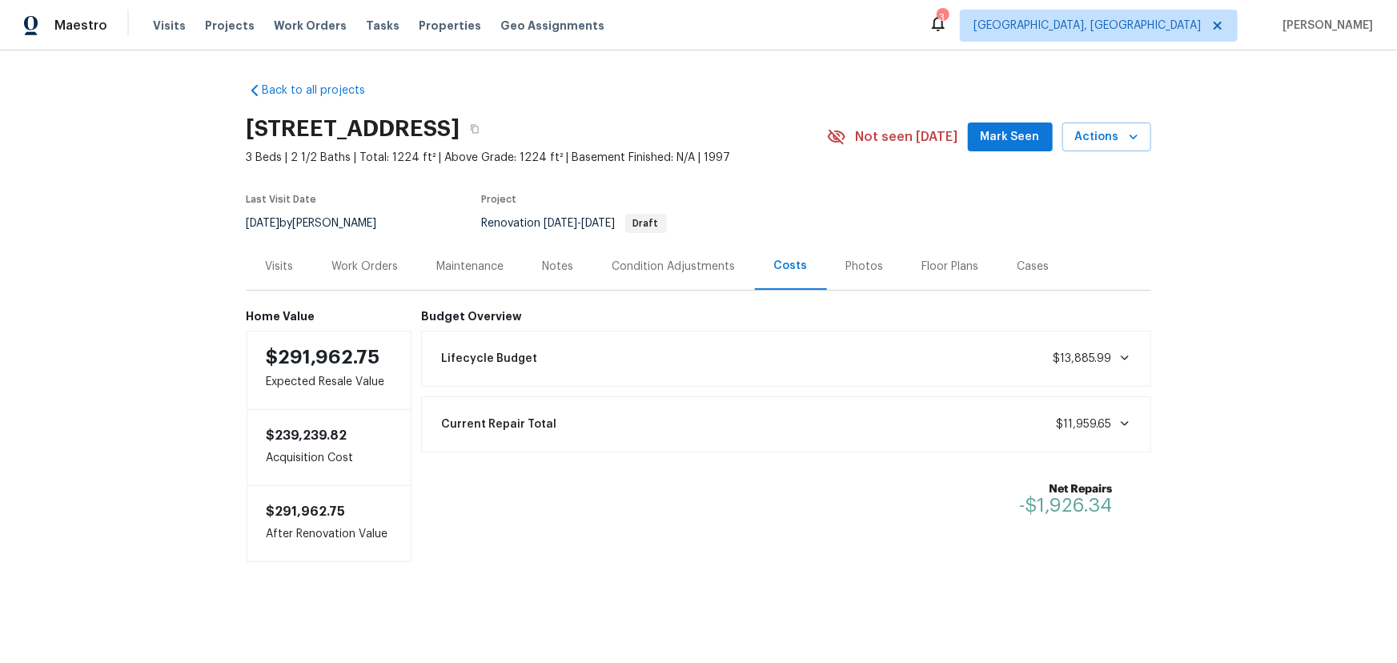
drag, startPoint x: 331, startPoint y: 5, endPoint x: 752, endPoint y: 136, distance: 441.2
click at [837, 84] on div "Back to all projects 7287 Candlestone Dr, Reynoldsburg, OH 43068 3 Beds | 2 1/2…" at bounding box center [699, 316] width 905 height 492
click at [479, 128] on icon "button" at bounding box center [475, 129] width 8 height 9
click at [154, 25] on span "Visits" at bounding box center [169, 26] width 33 height 16
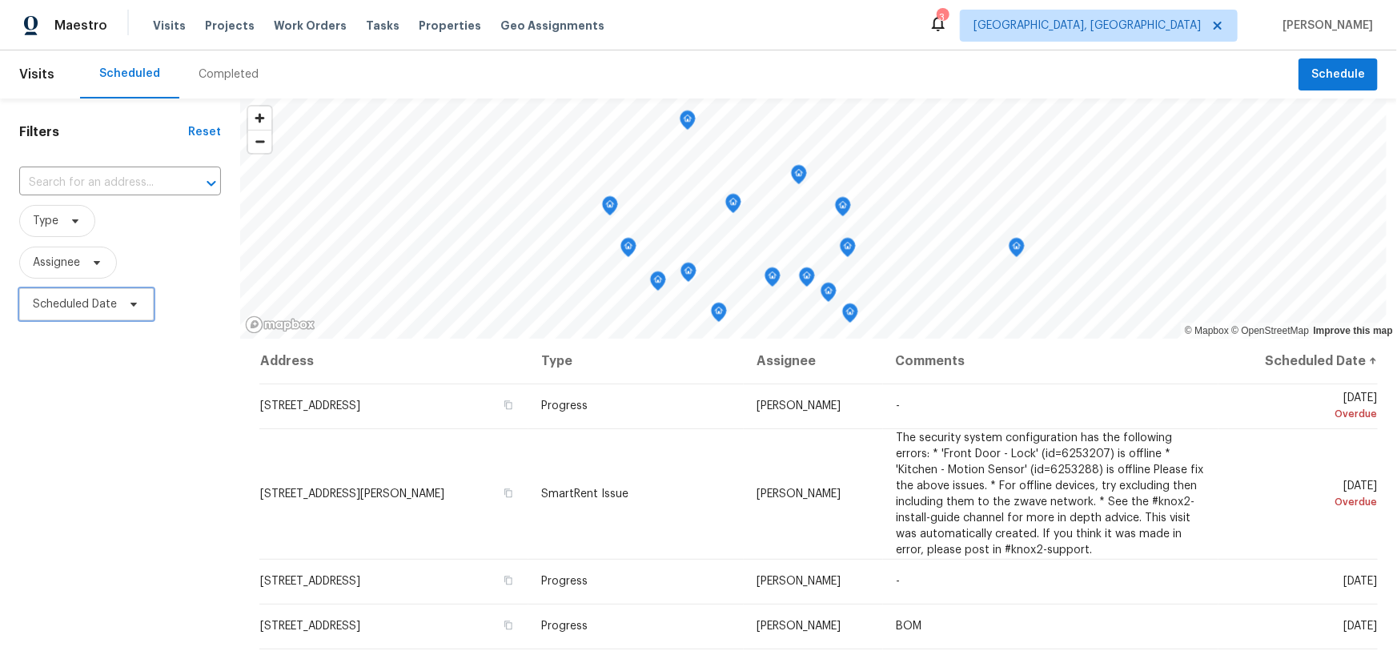
click at [58, 309] on span "Scheduled Date" at bounding box center [75, 304] width 84 height 16
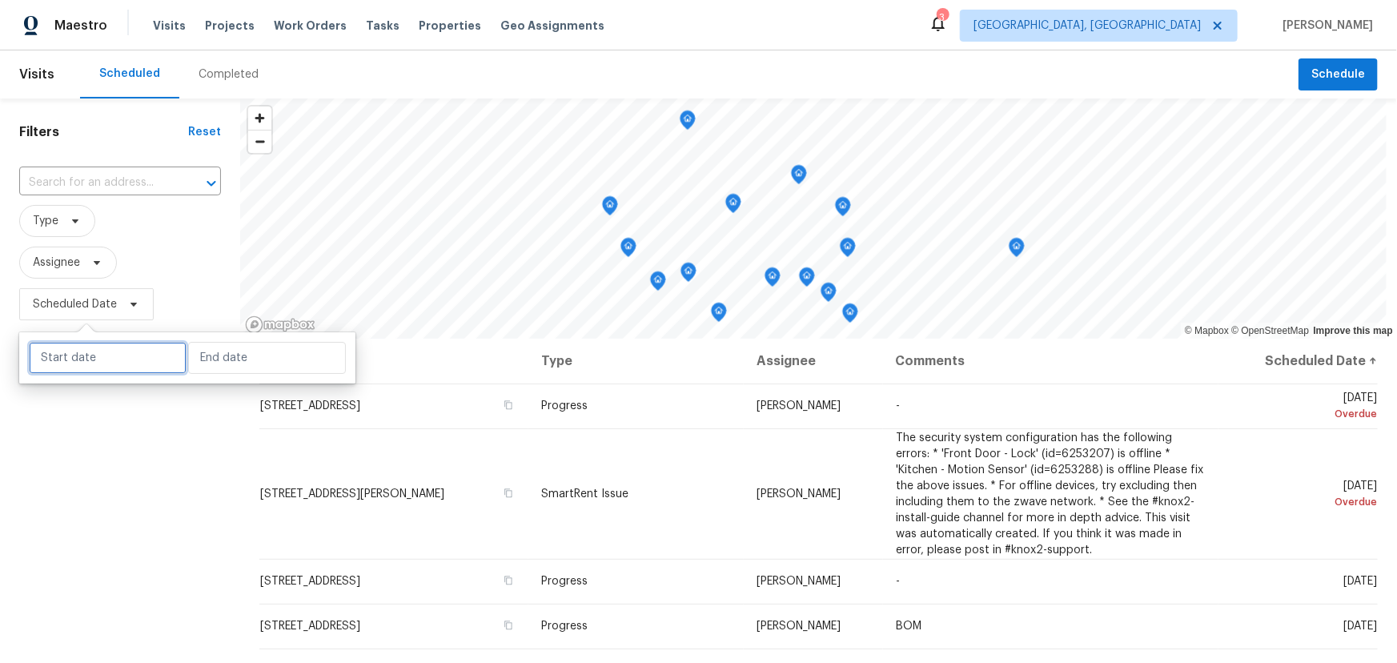
select select "8"
select select "2025"
select select "9"
select select "2025"
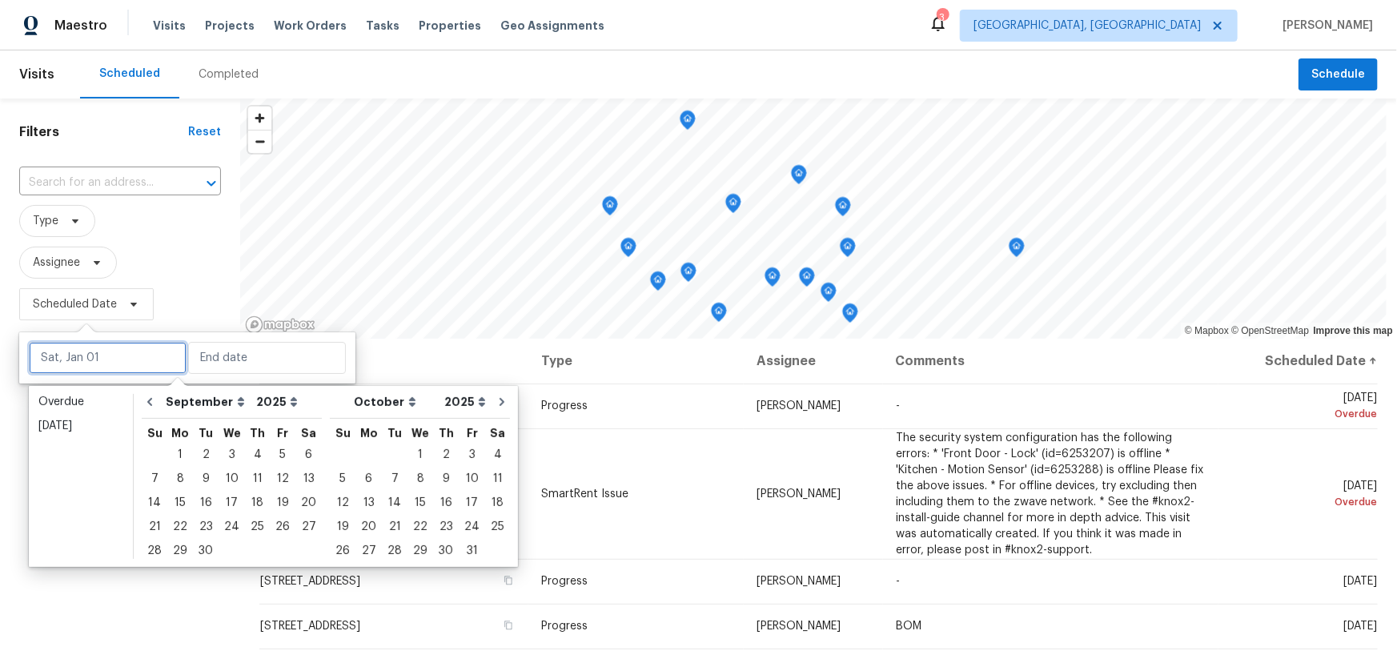
click at [93, 356] on input "text" at bounding box center [108, 358] width 158 height 32
click at [175, 504] on div "15" at bounding box center [180, 503] width 26 height 22
type input "Mon, Sep 15"
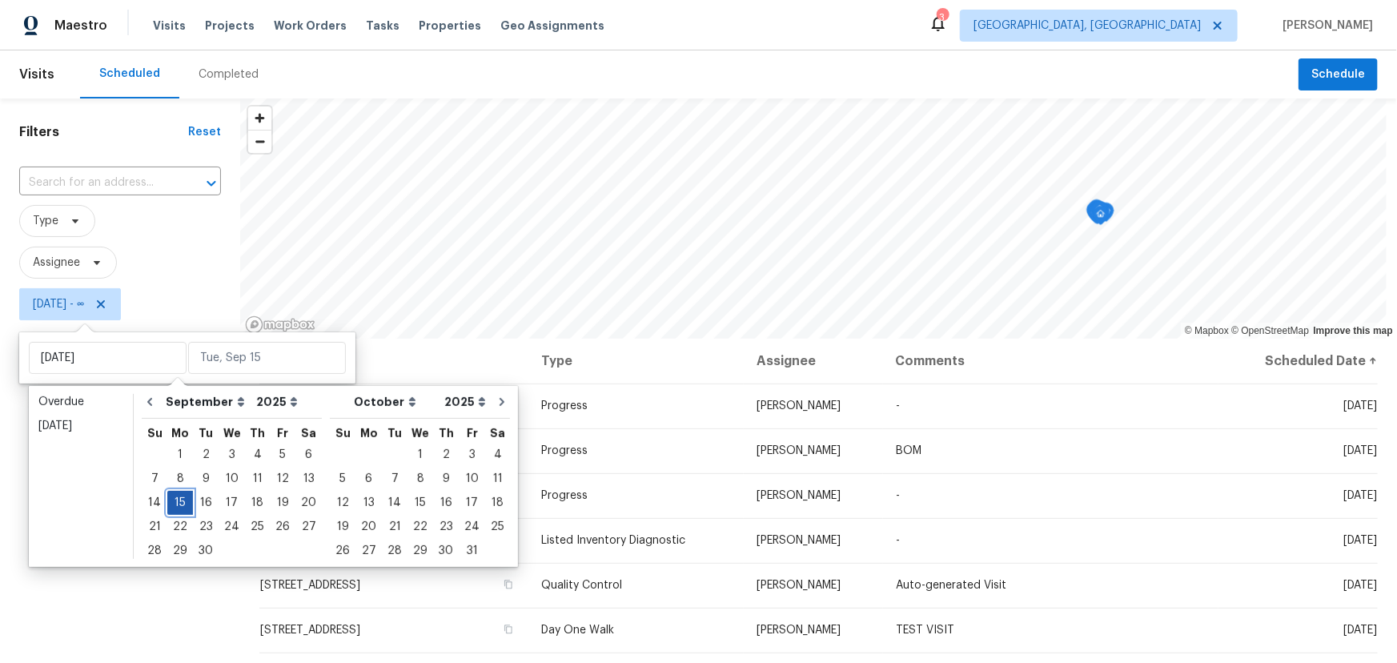
click at [175, 504] on div "15" at bounding box center [180, 503] width 26 height 22
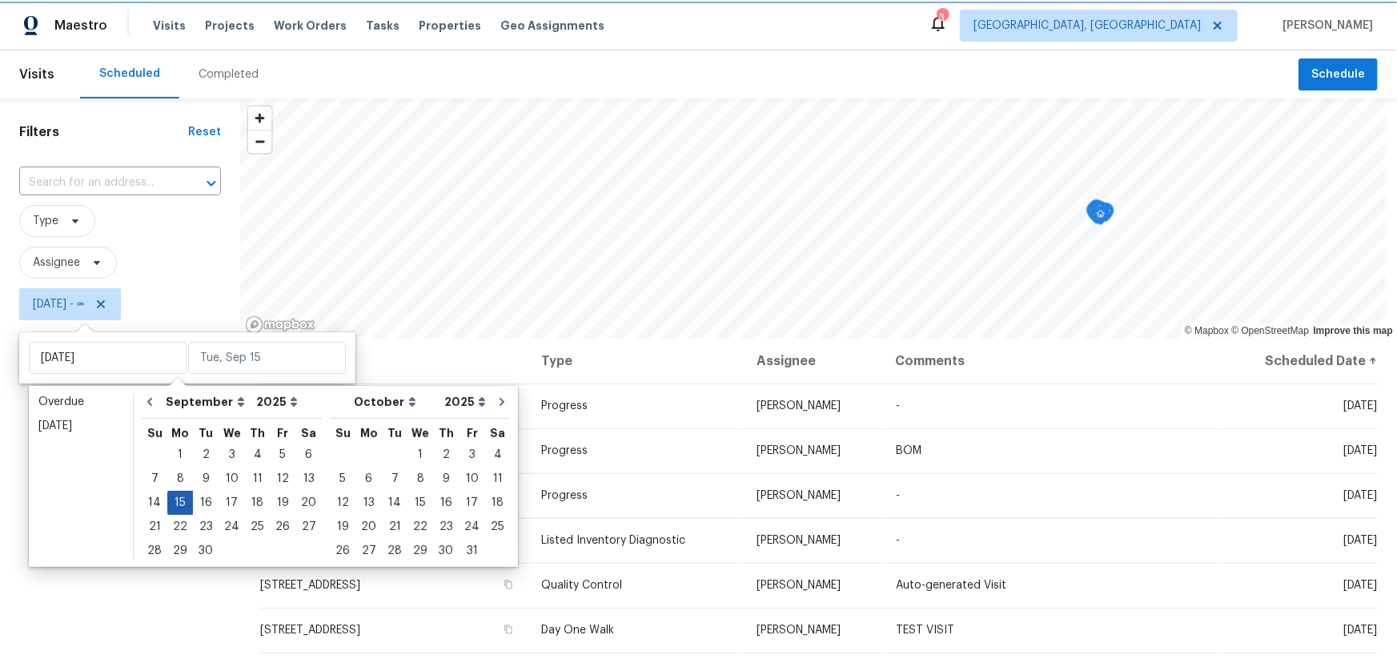
type input "Mon, Sep 15"
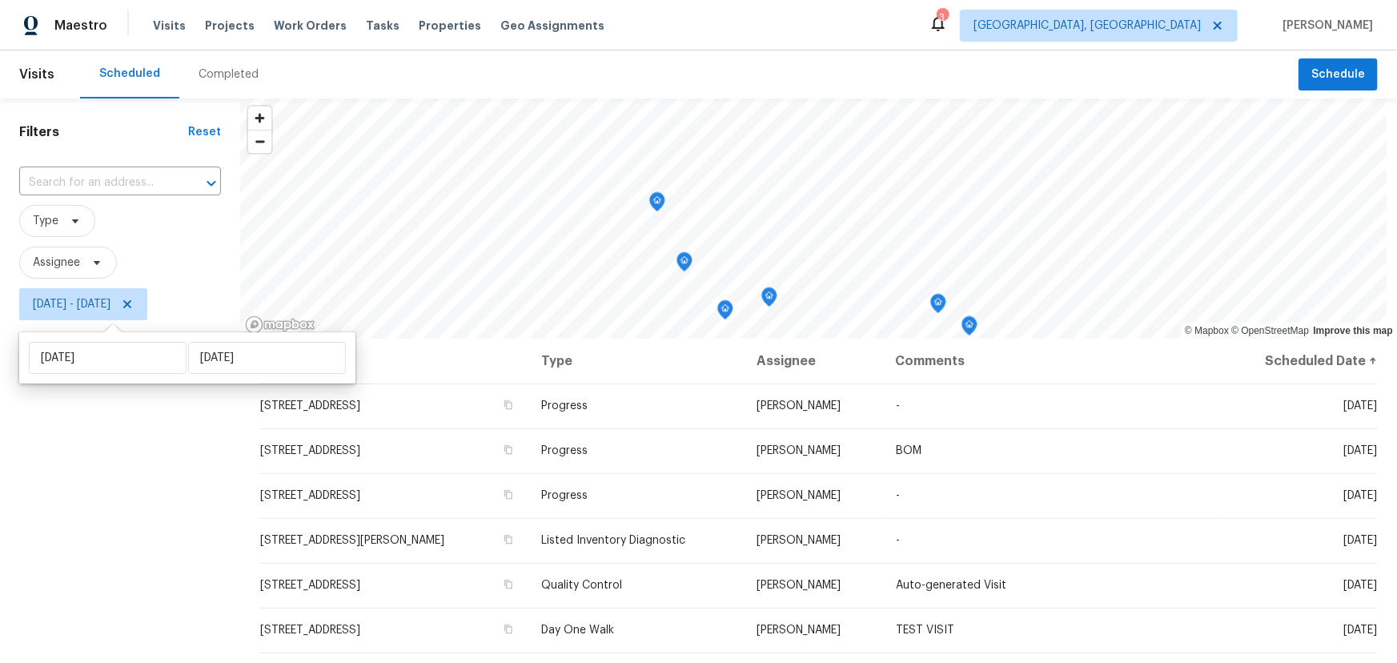
click at [61, 530] on div "Filters Reset ​ Type Assignee Mon, Sep 15 - Mon, Sep 15" at bounding box center [120, 483] width 240 height 770
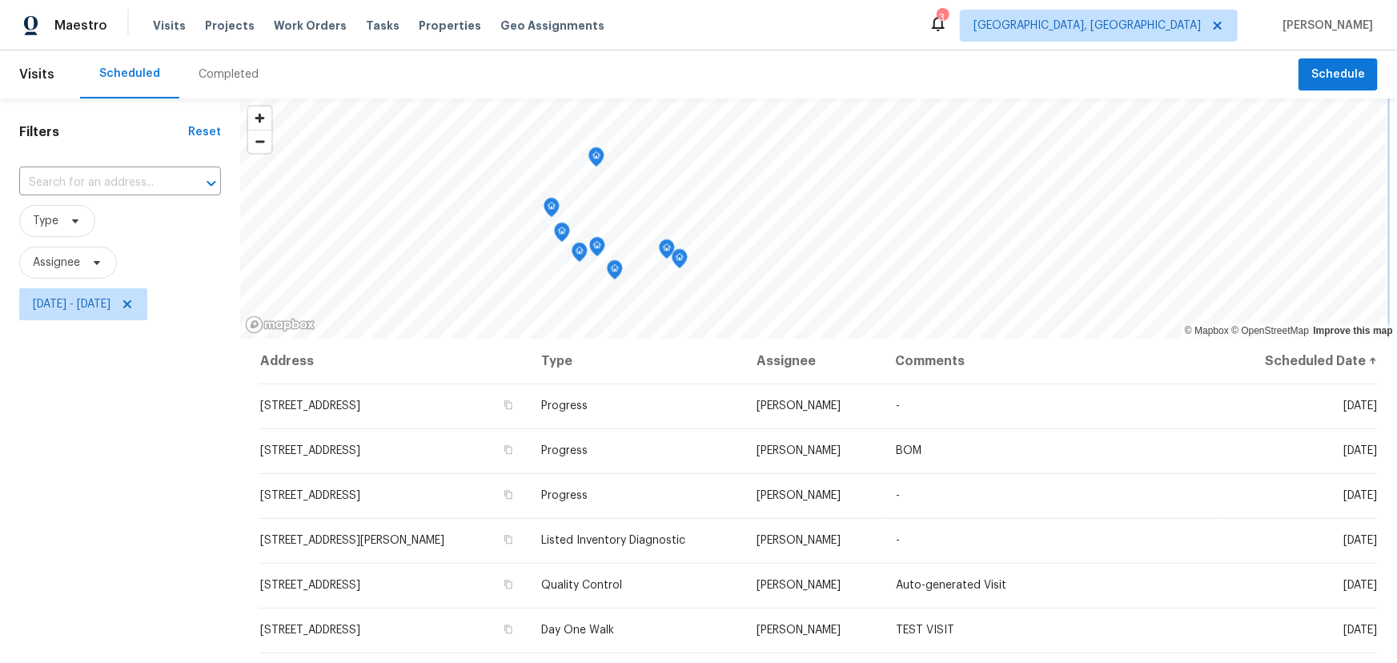
click at [682, 255] on icon "Map marker" at bounding box center [680, 259] width 14 height 18
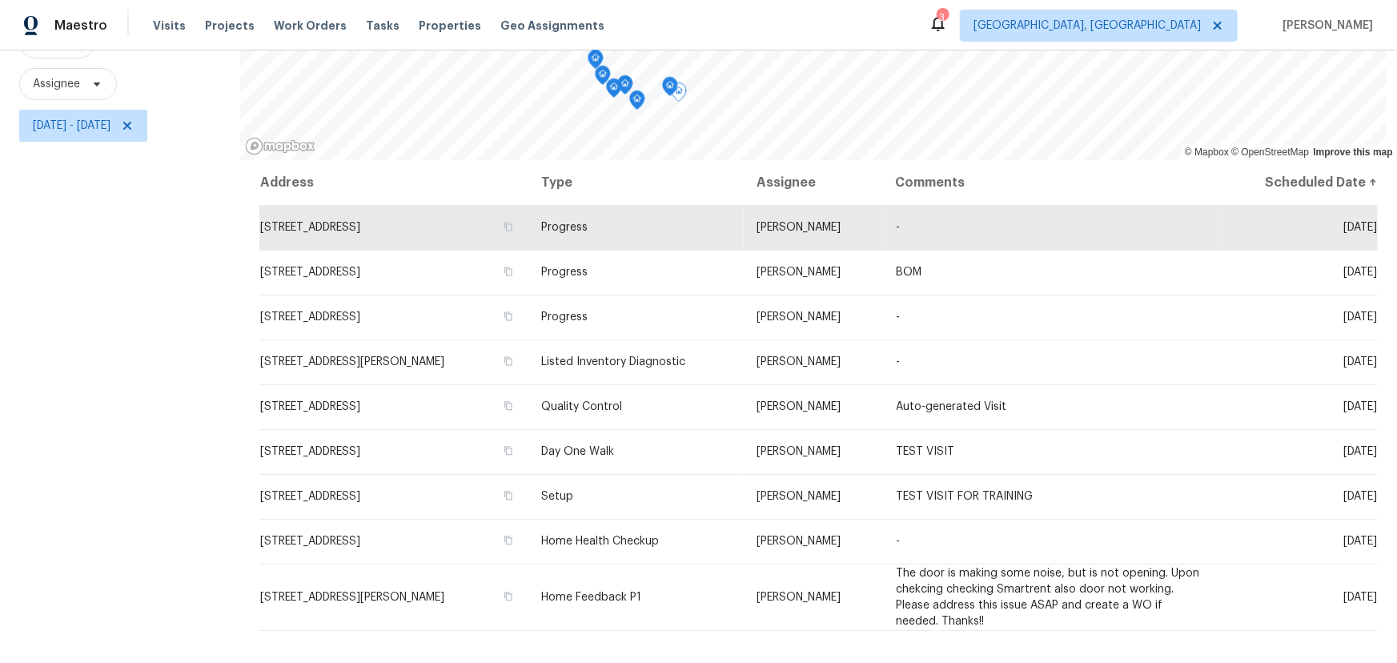
scroll to position [179, 0]
click at [666, 89] on icon "Map marker" at bounding box center [668, 86] width 14 height 18
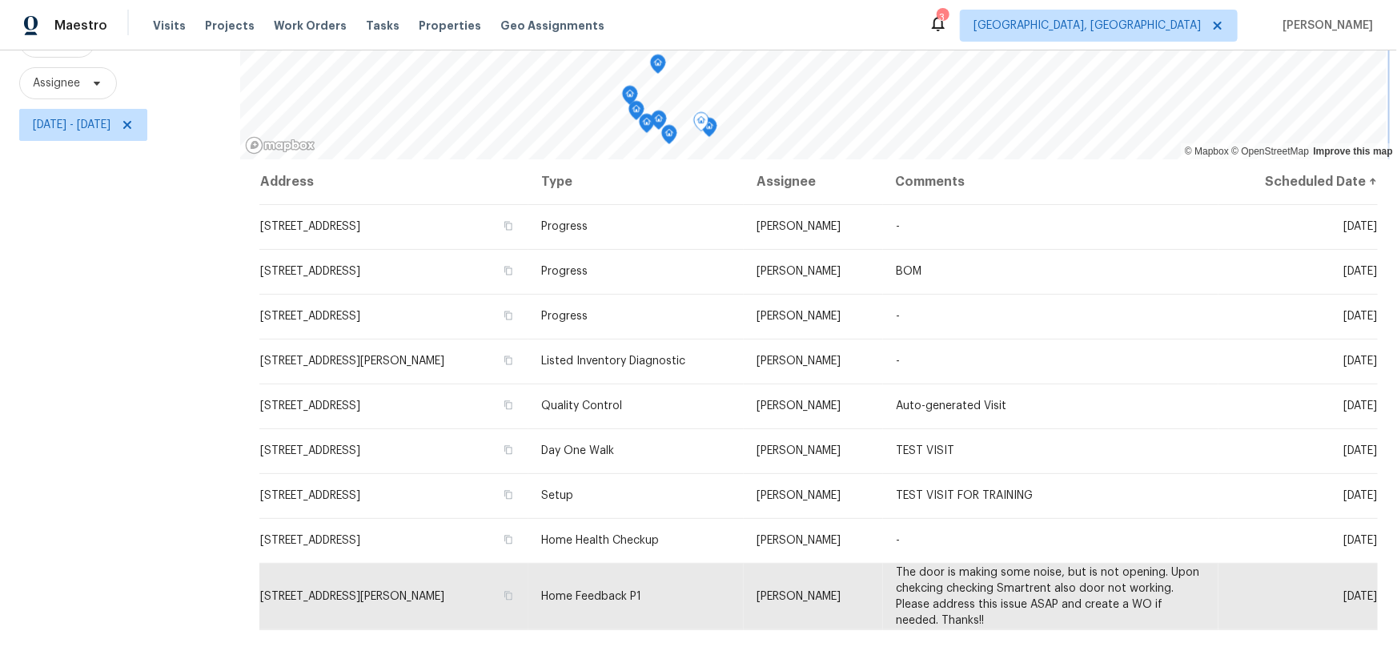
click at [708, 131] on icon "Map marker" at bounding box center [701, 122] width 16 height 20
click at [701, 125] on icon "Map marker" at bounding box center [701, 122] width 14 height 18
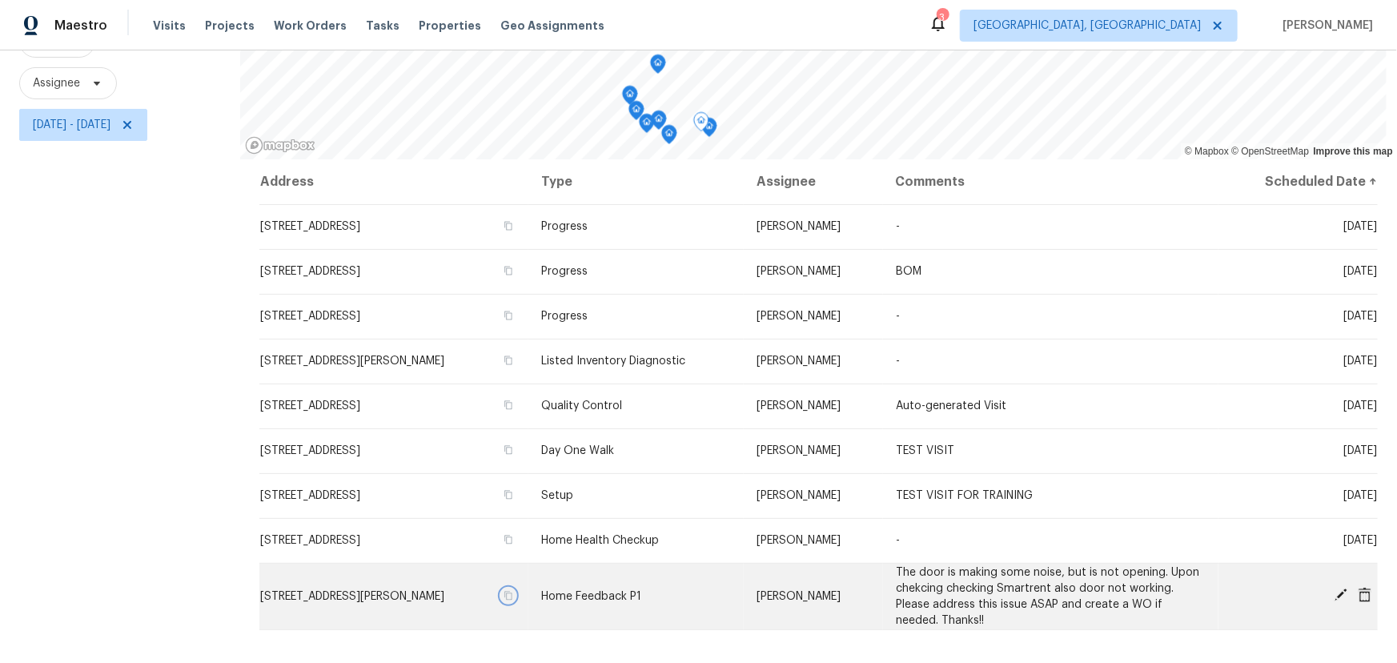
click at [516, 601] on button "button" at bounding box center [508, 596] width 14 height 14
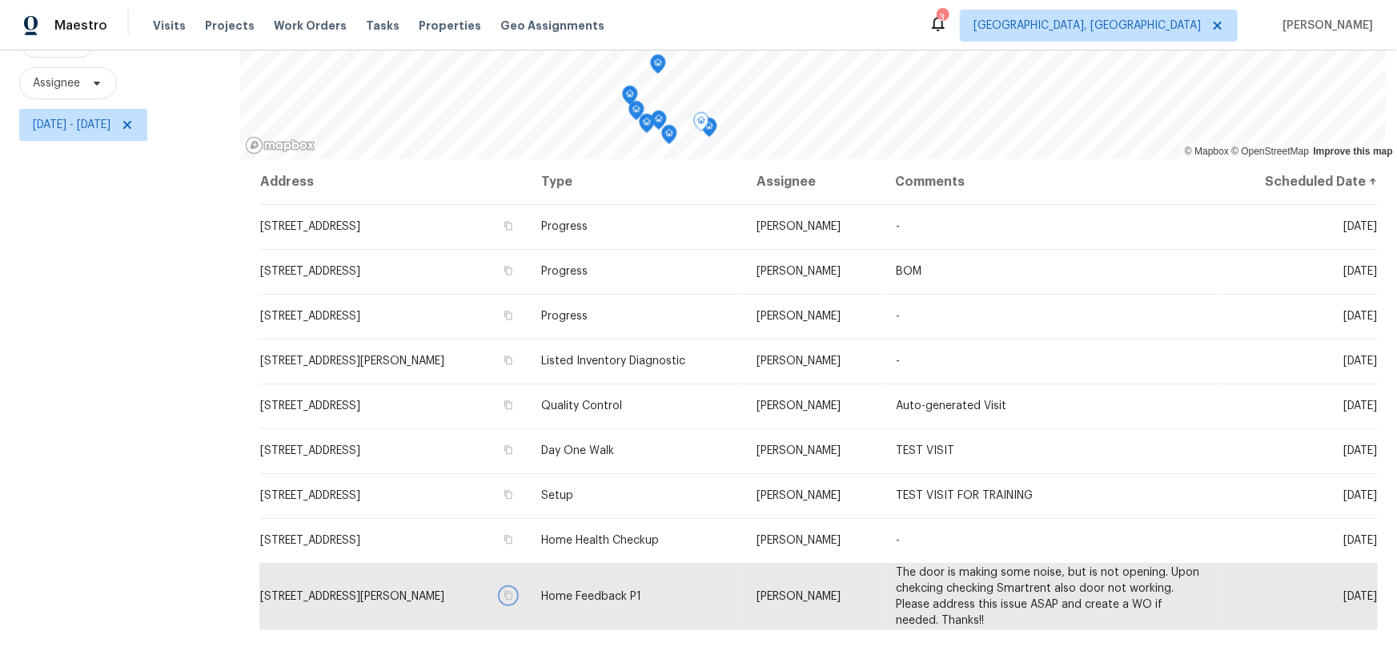
click at [712, 131] on icon "Map marker" at bounding box center [709, 128] width 14 height 18
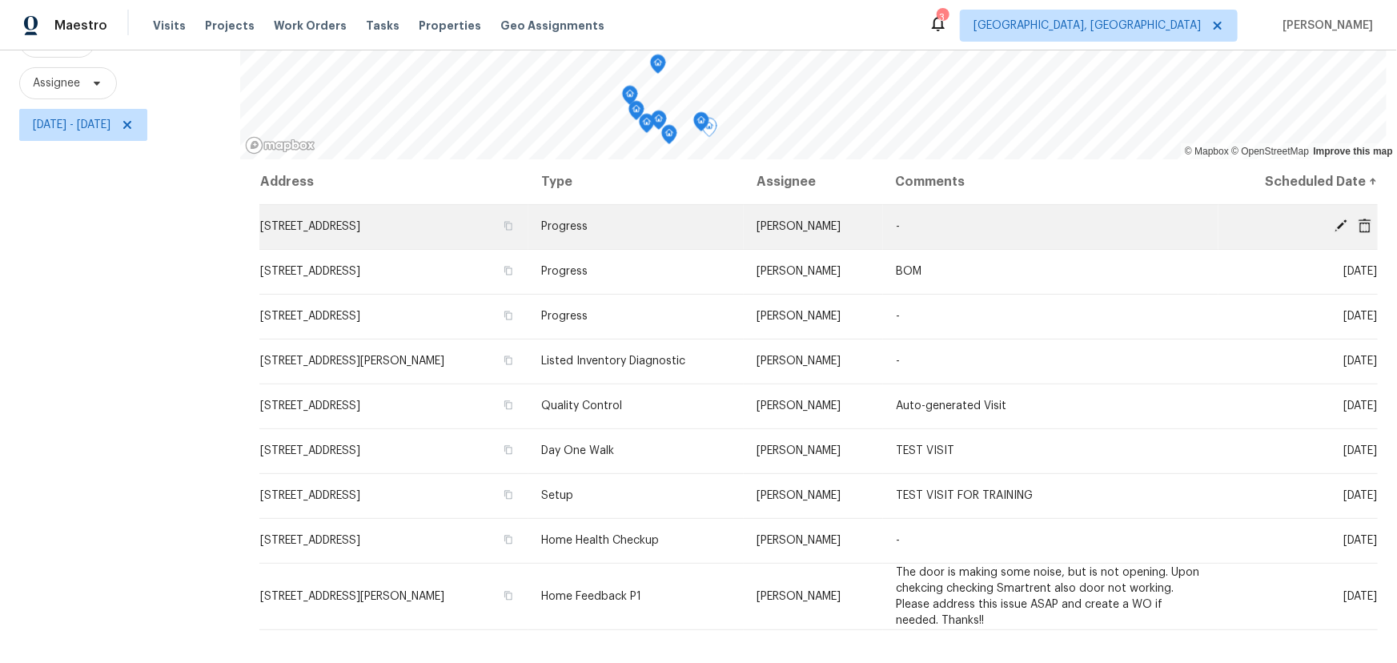
click at [528, 224] on td "3972 Bannen Trail Dr, Canal Winchester, OH 43110" at bounding box center [393, 226] width 269 height 45
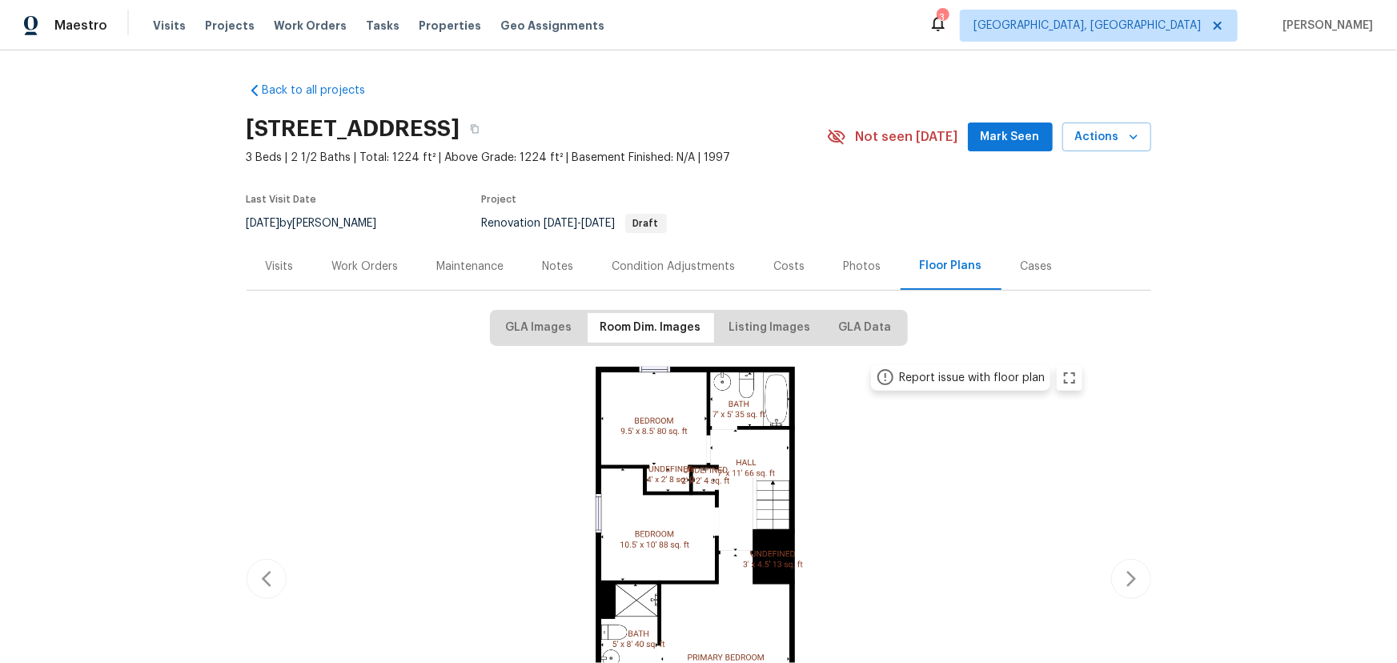
scroll to position [217, 0]
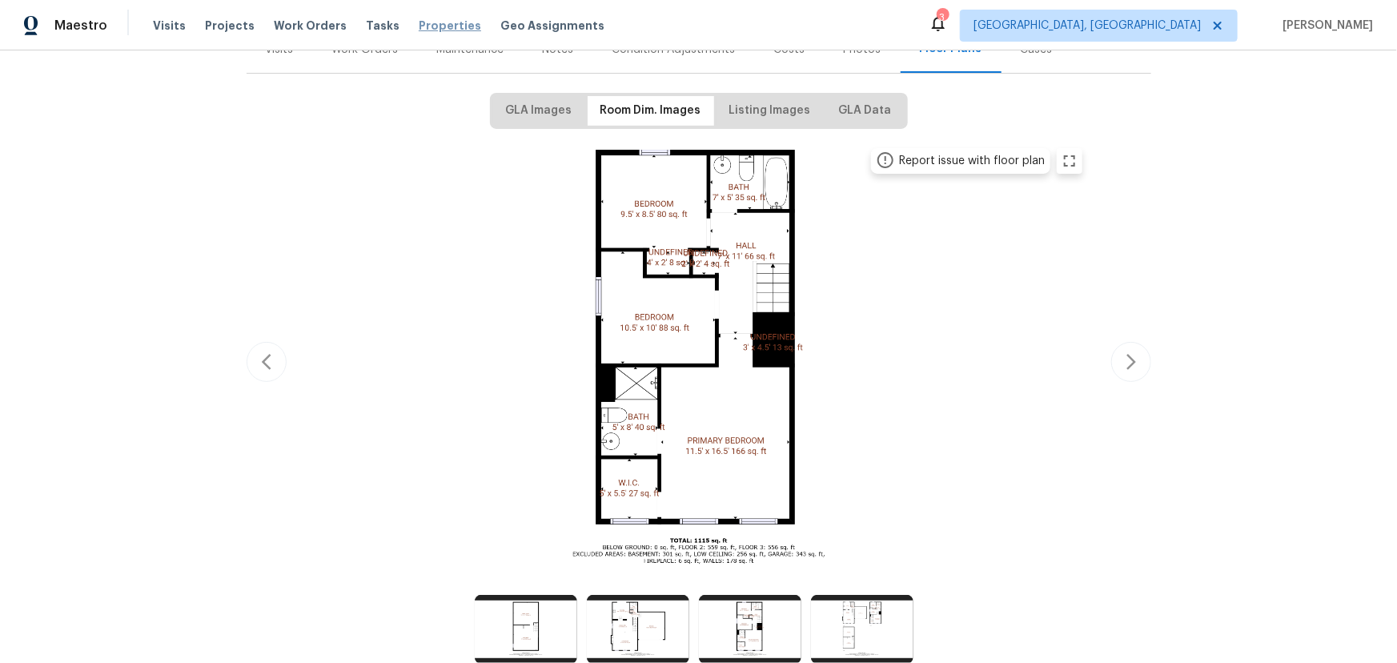
click at [427, 32] on span "Properties" at bounding box center [450, 26] width 62 height 16
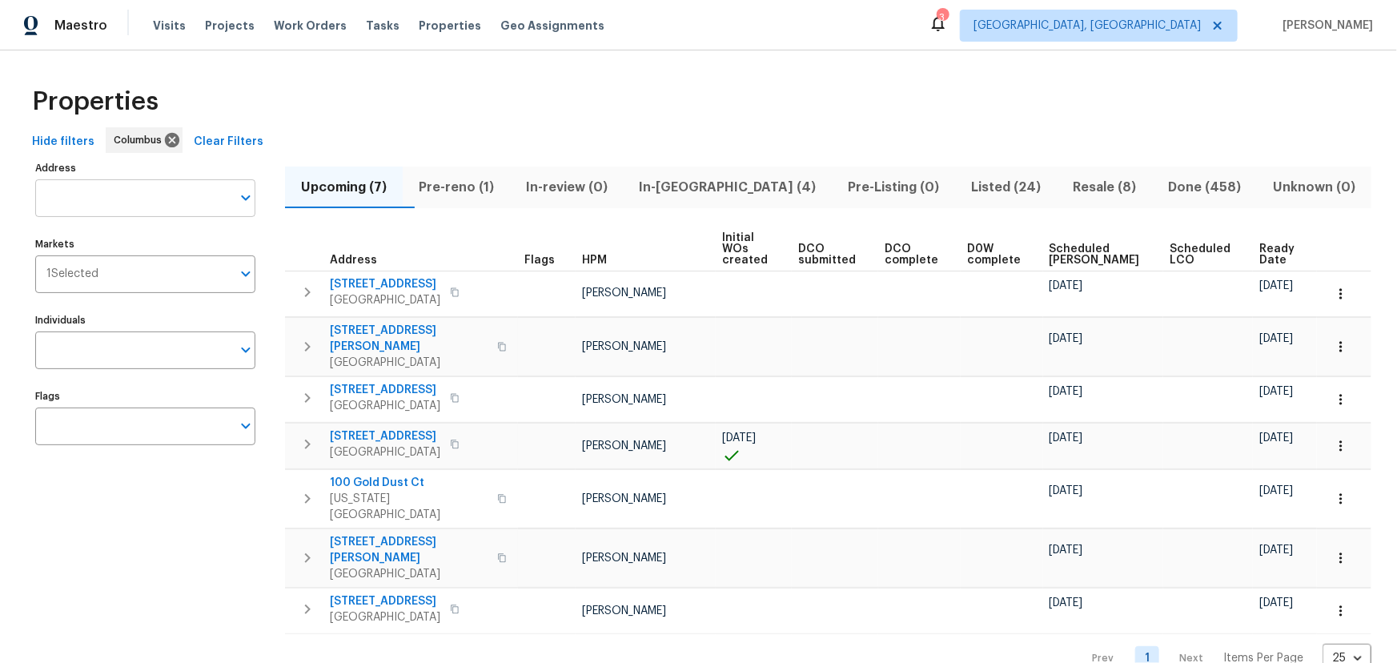
click at [116, 207] on input "Address" at bounding box center [133, 198] width 196 height 38
type input "8665"
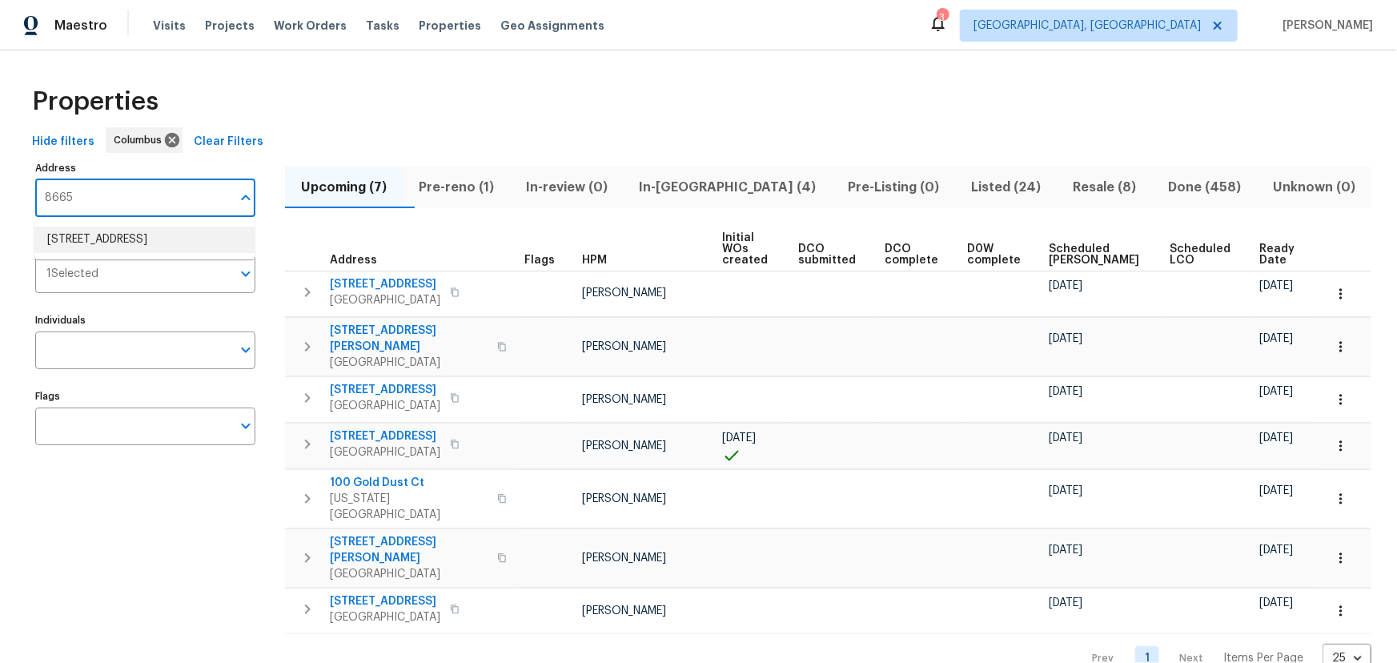
click at [129, 238] on li "8665 Birch Brook Loop Pickerington OH 43147" at bounding box center [144, 240] width 220 height 26
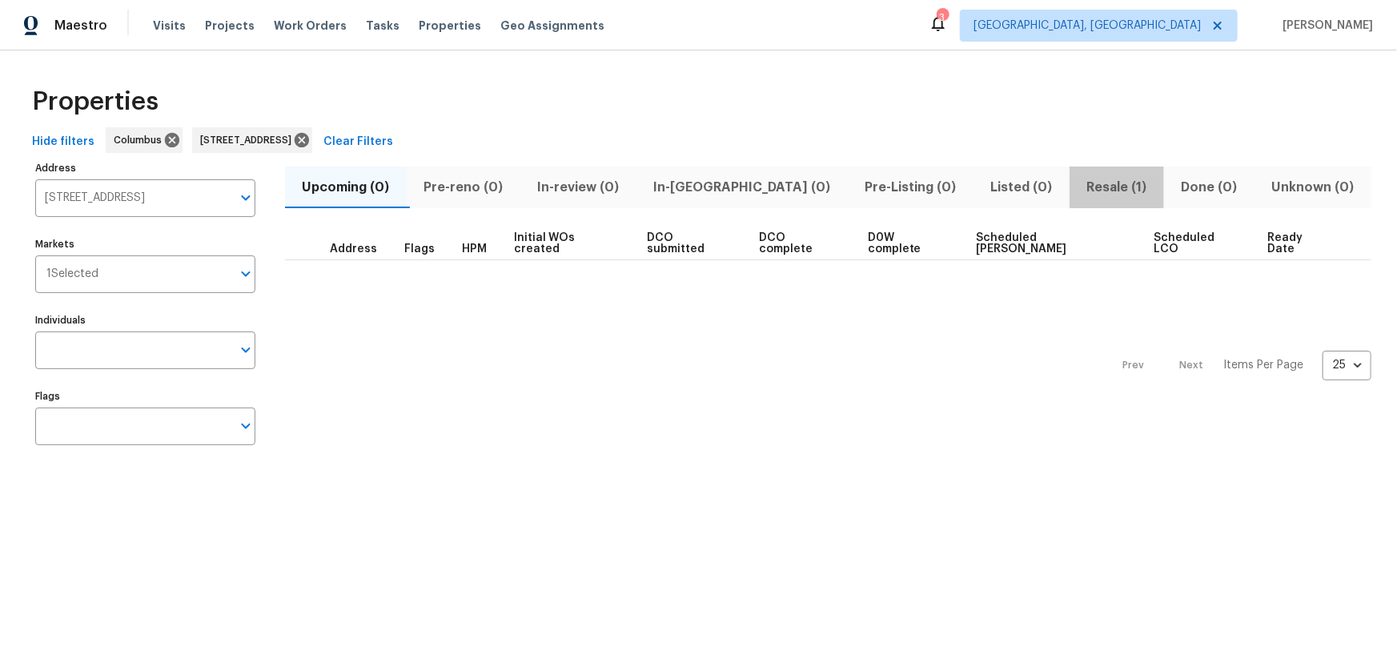
click at [1079, 182] on span "Resale (1)" at bounding box center [1116, 187] width 75 height 22
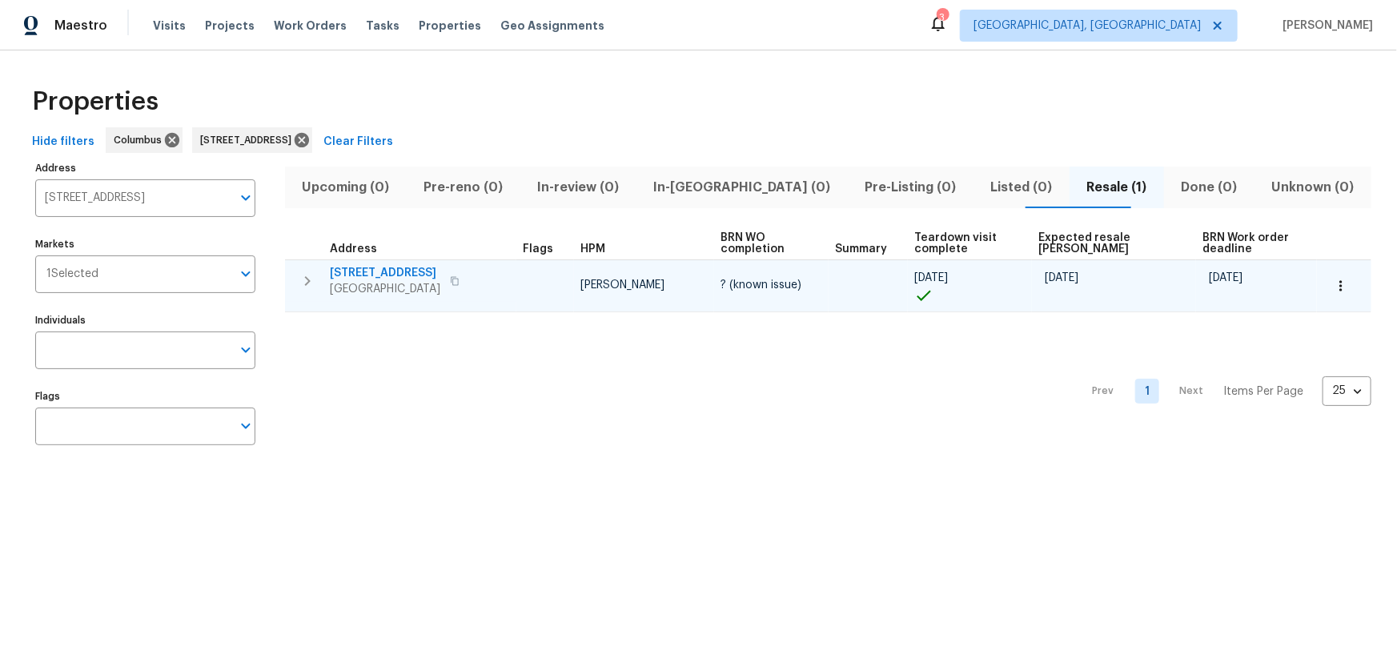
click at [388, 274] on span "8665 Birch Brook Loop" at bounding box center [385, 273] width 111 height 16
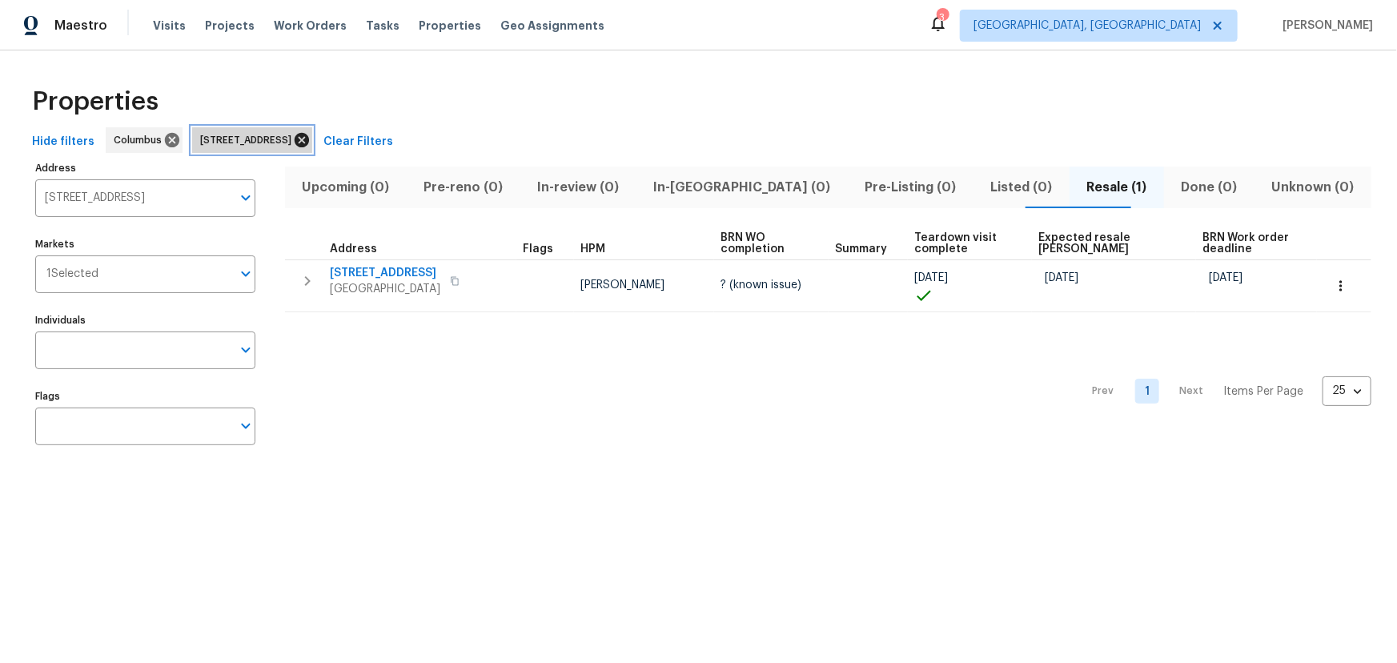
click at [311, 141] on icon at bounding box center [302, 140] width 18 height 18
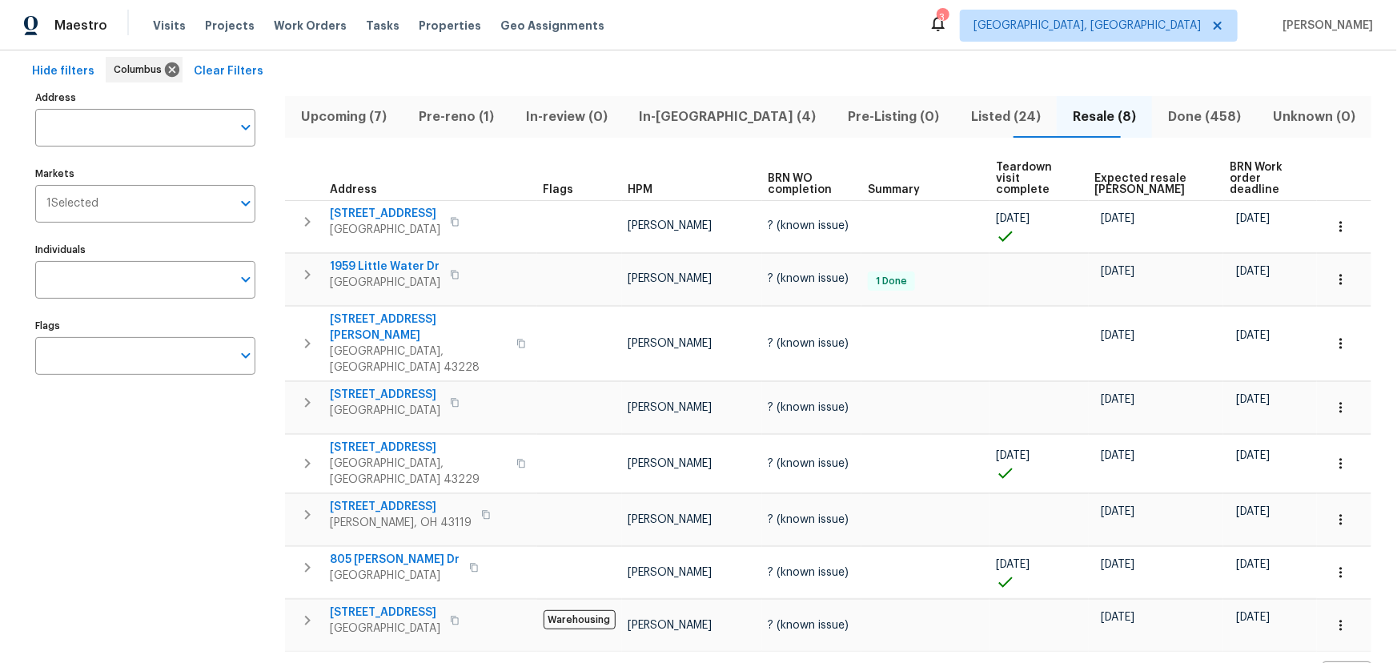
scroll to position [71, 0]
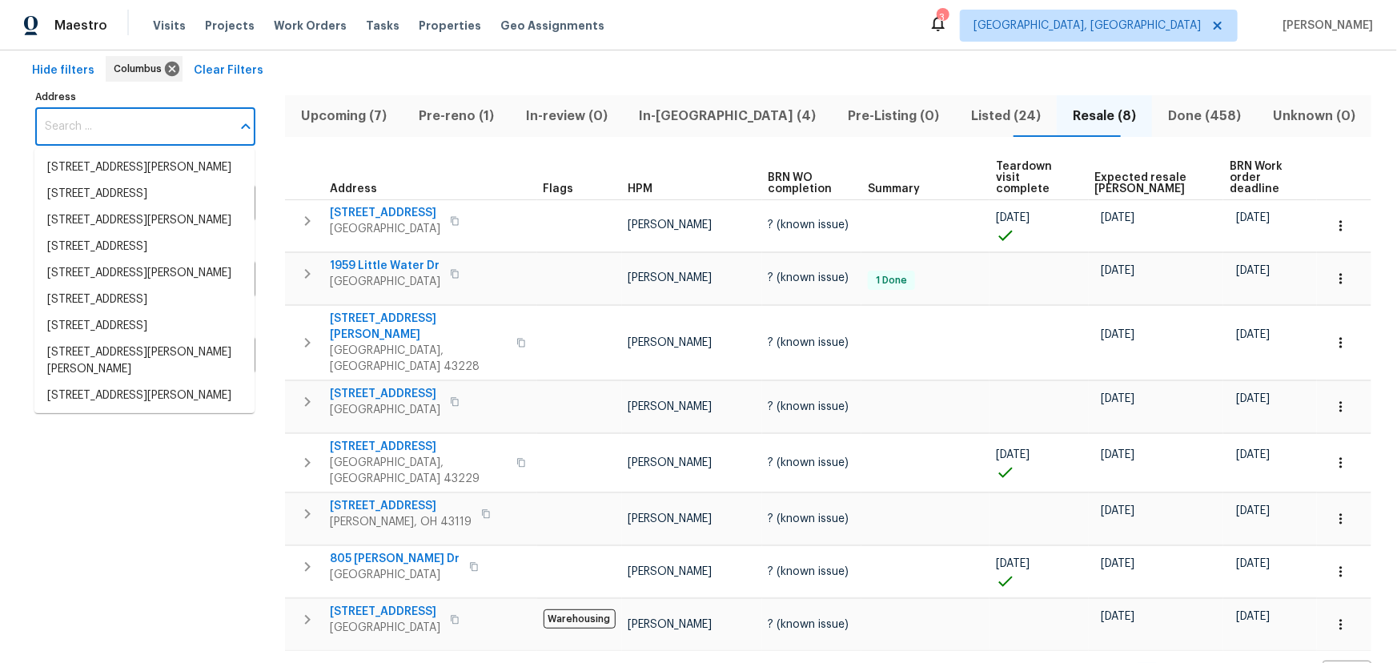
click at [123, 121] on input "Address" at bounding box center [133, 127] width 196 height 38
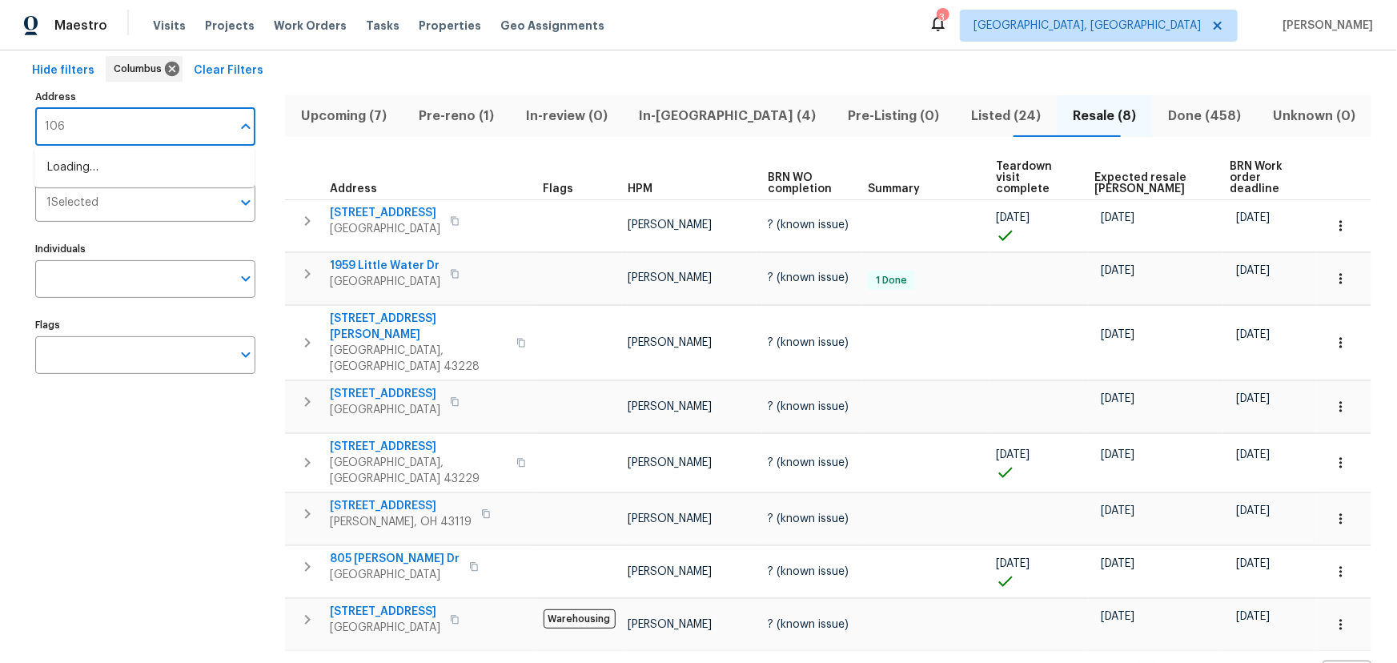
type input "1068"
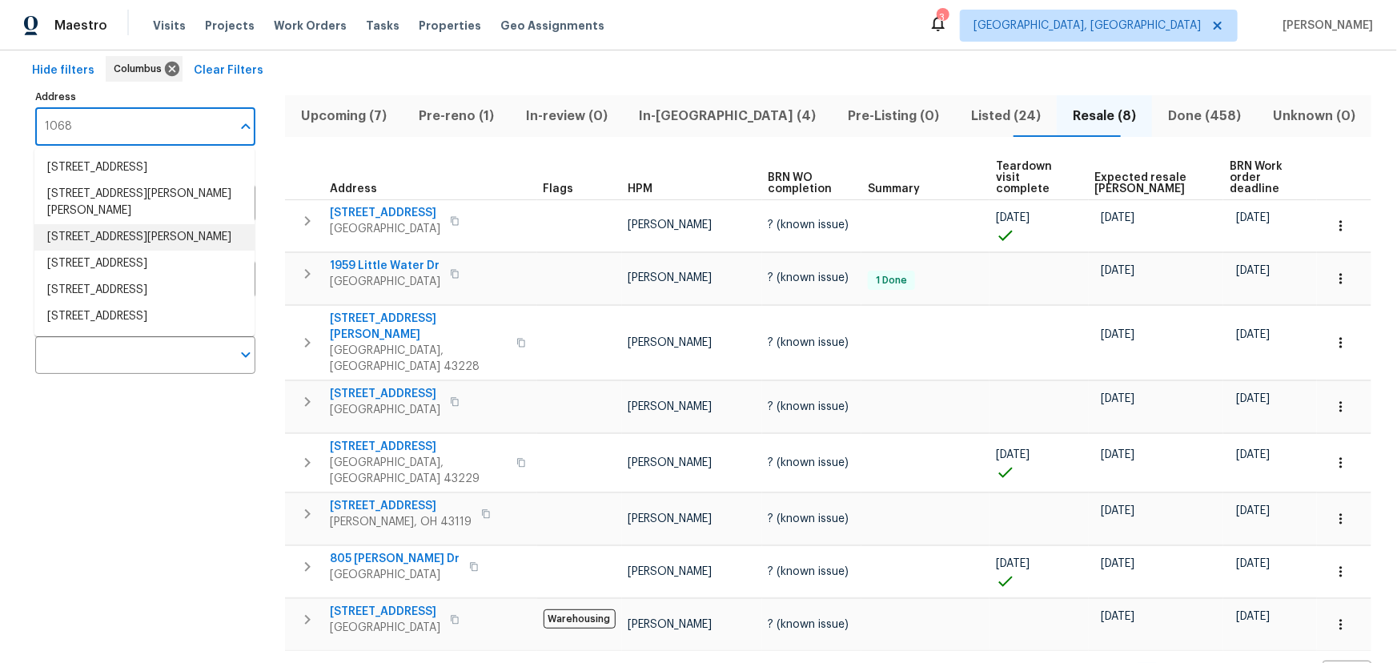
click at [127, 224] on li "1068 Rutherglen Dr Columbus OH 43235" at bounding box center [144, 237] width 220 height 26
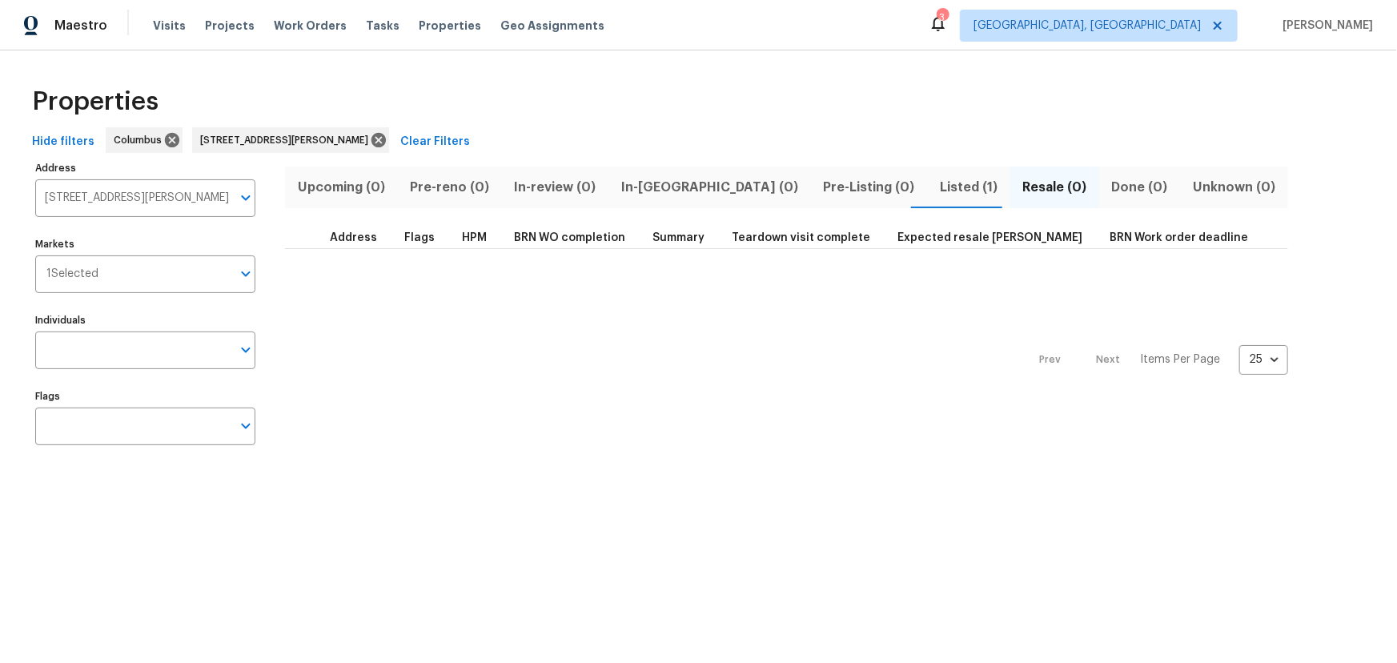
click at [937, 193] on span "Listed (1)" at bounding box center [968, 187] width 63 height 22
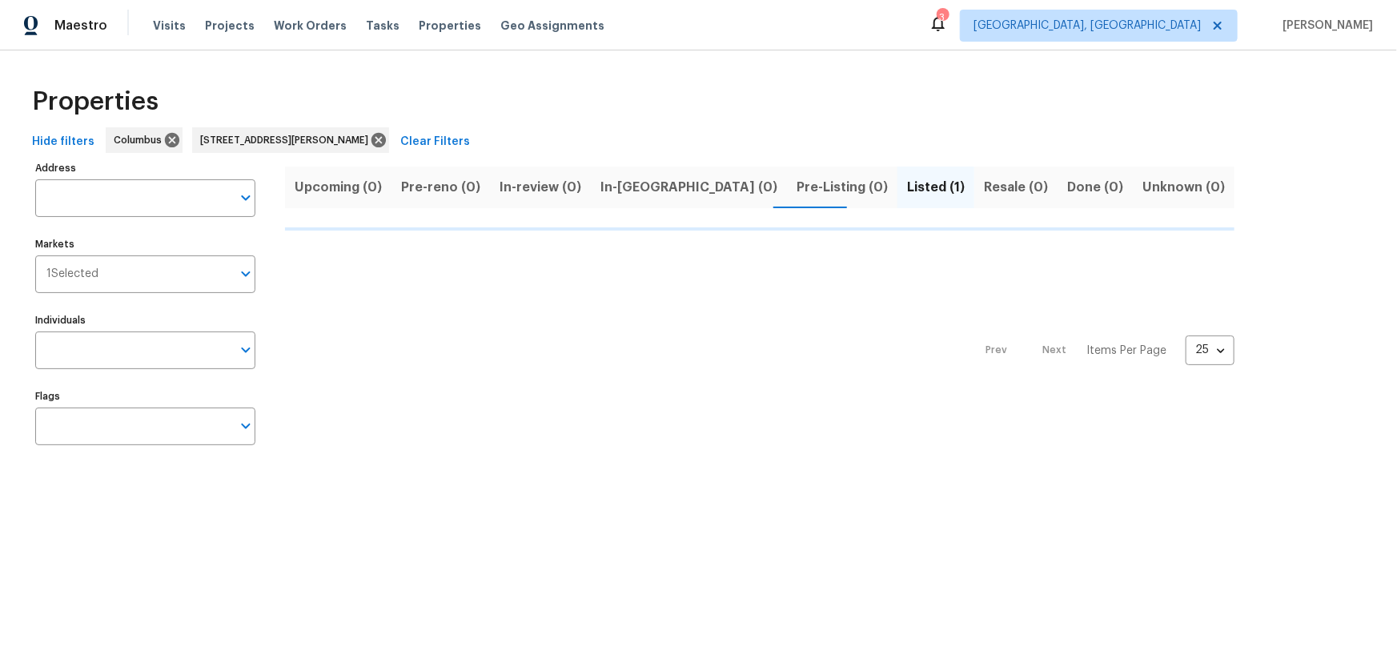
type input "1068 Rutherglen Dr Columbus OH 43235"
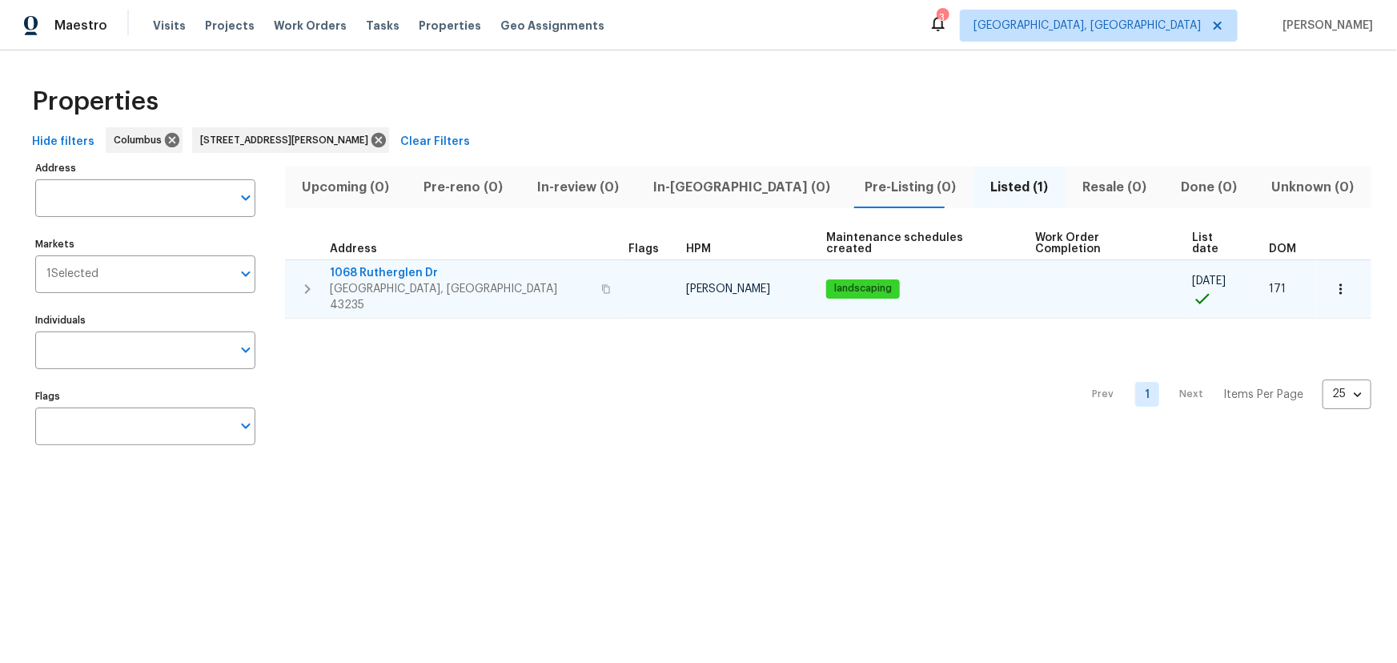
type input "1068 Rutherglen Dr Columbus OH 43235"
click at [298, 279] on icon "button" at bounding box center [307, 288] width 19 height 19
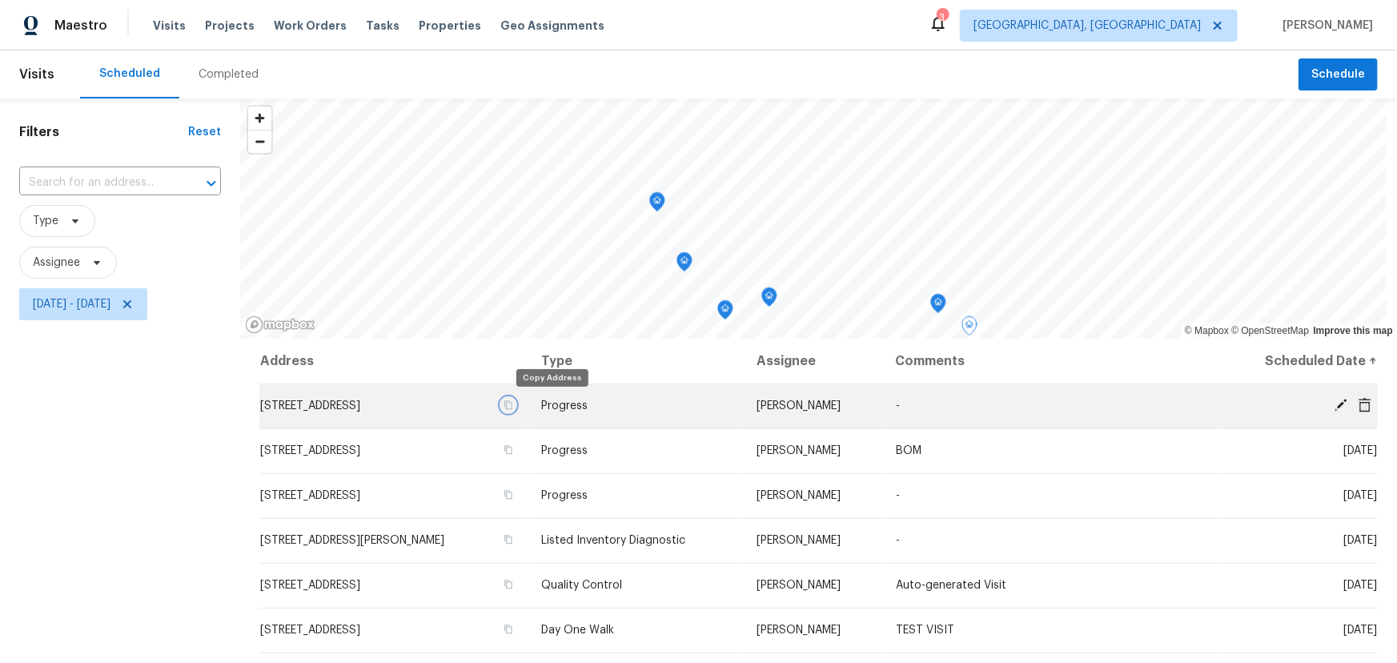
click at [512, 402] on icon "button" at bounding box center [508, 405] width 8 height 9
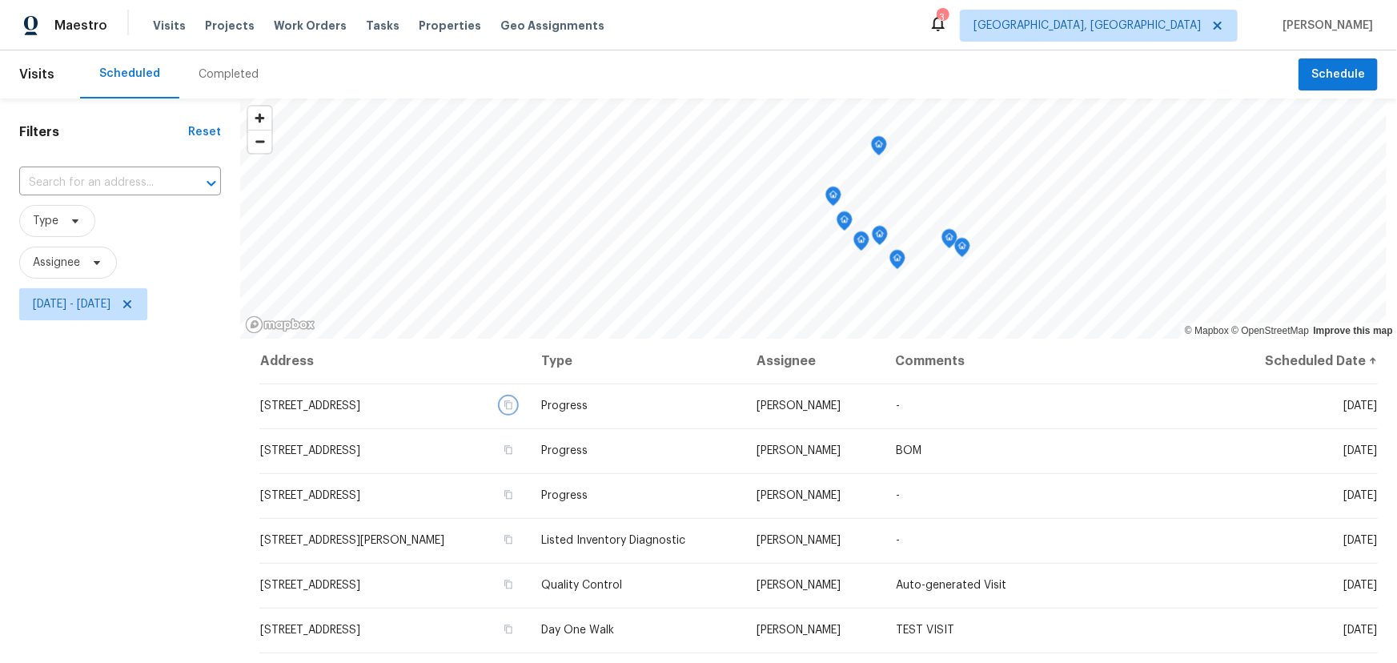
click at [879, 150] on icon "Map marker" at bounding box center [879, 146] width 14 height 18
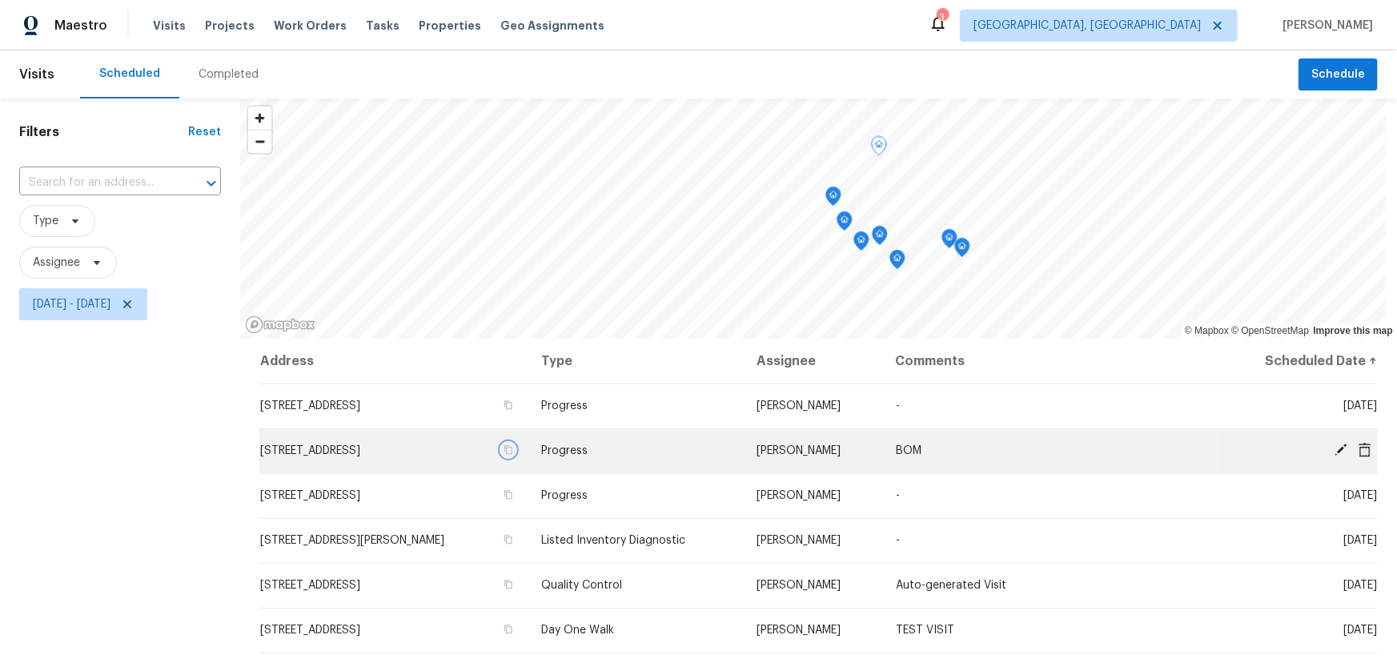
click at [512, 448] on icon "button" at bounding box center [508, 450] width 8 height 9
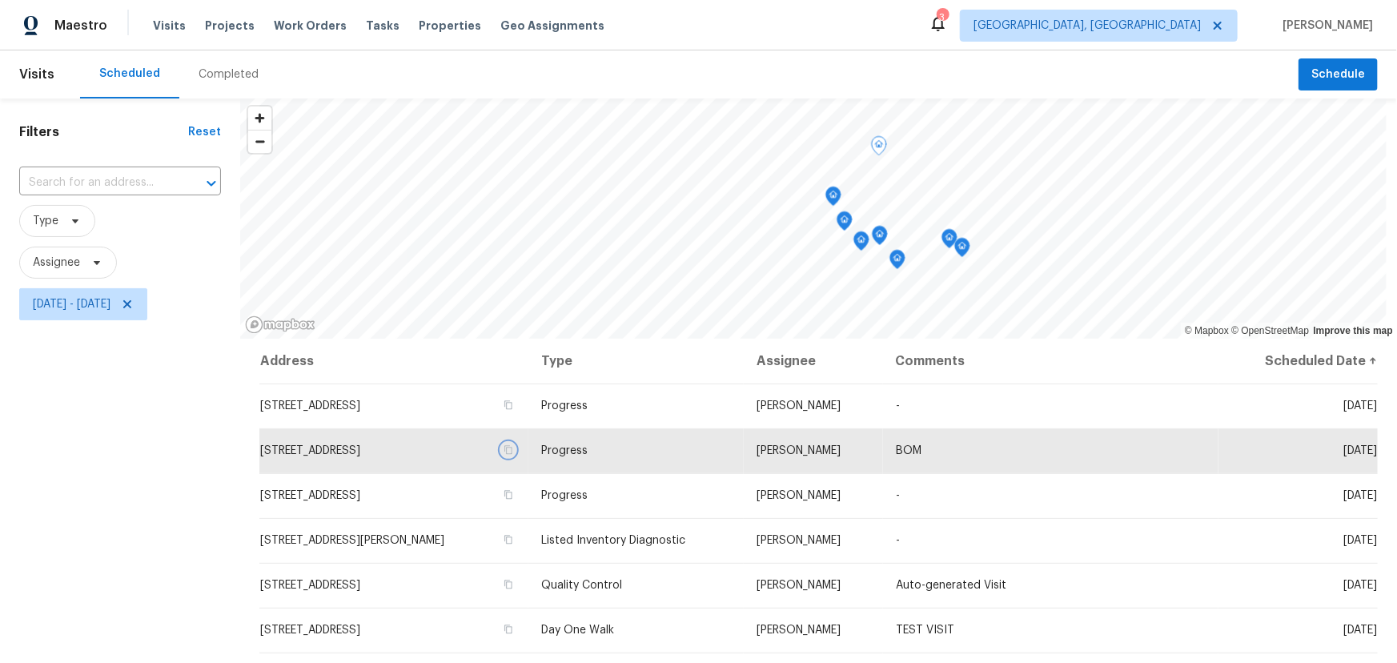
click at [834, 199] on icon "Map marker" at bounding box center [833, 196] width 14 height 18
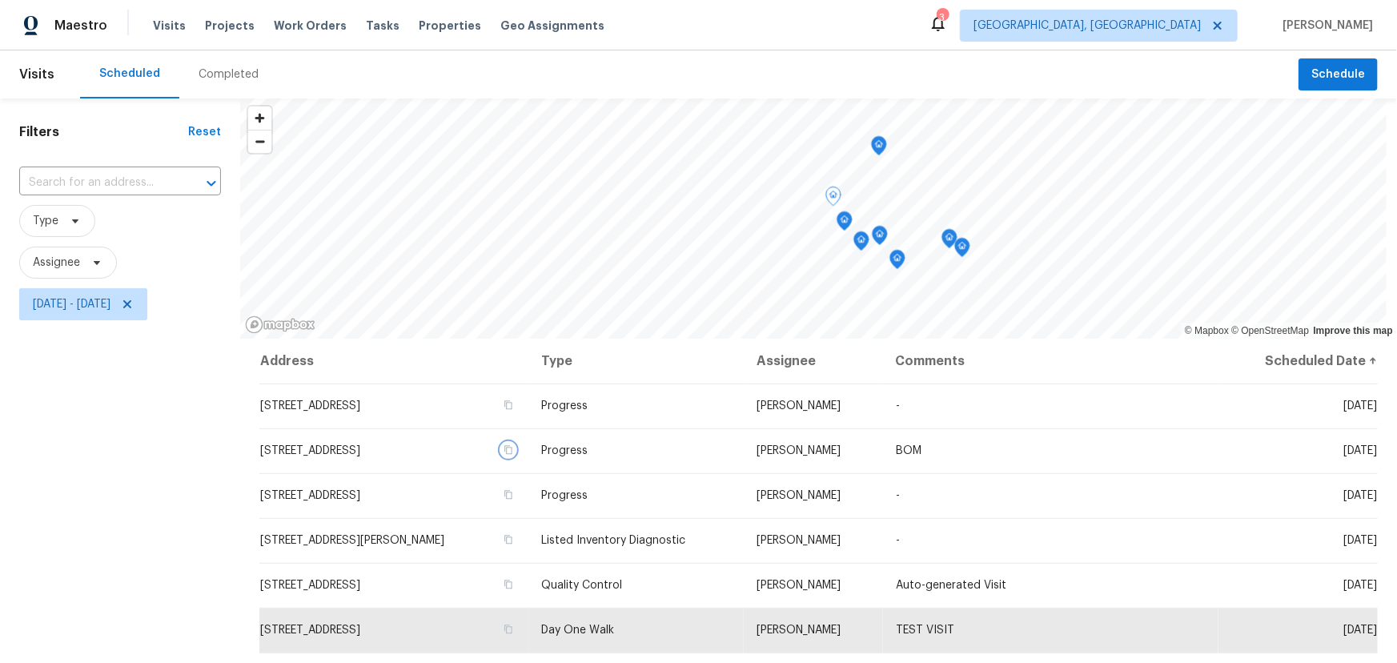
click at [841, 231] on icon "Map marker" at bounding box center [845, 221] width 16 height 20
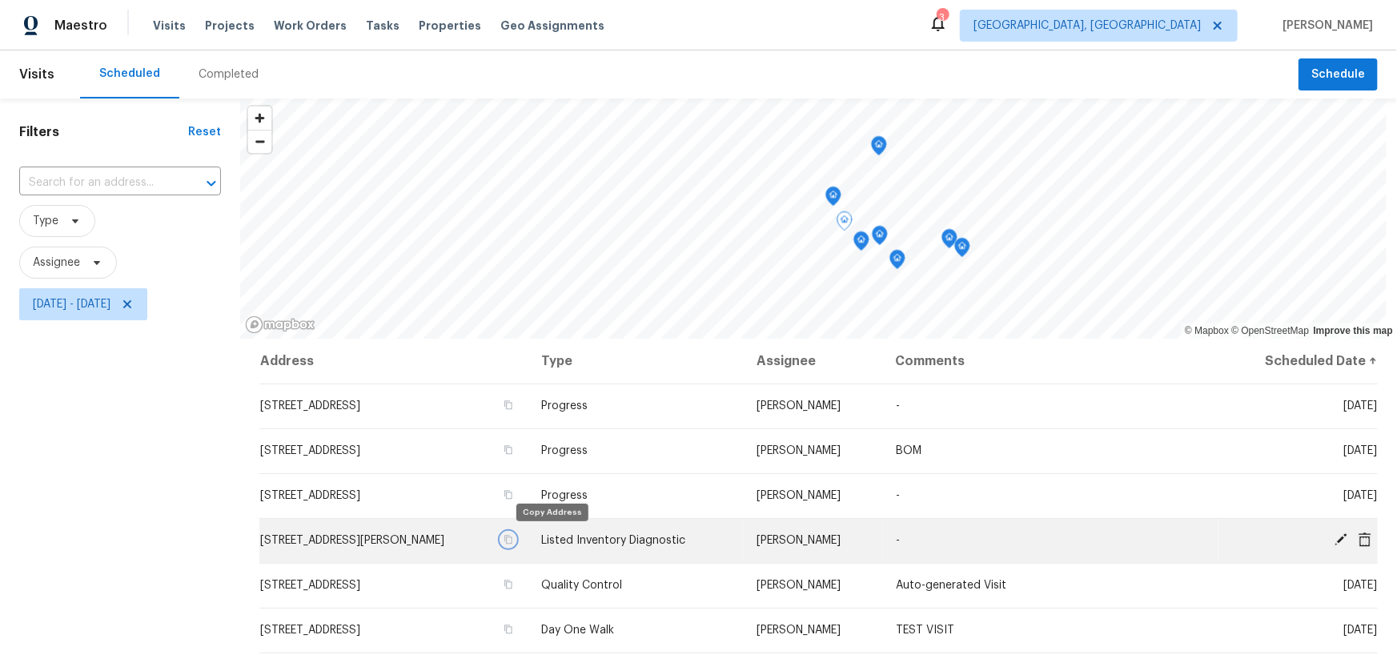
click at [513, 541] on icon "button" at bounding box center [509, 540] width 10 height 10
click at [859, 249] on icon "Map marker" at bounding box center [862, 241] width 16 height 20
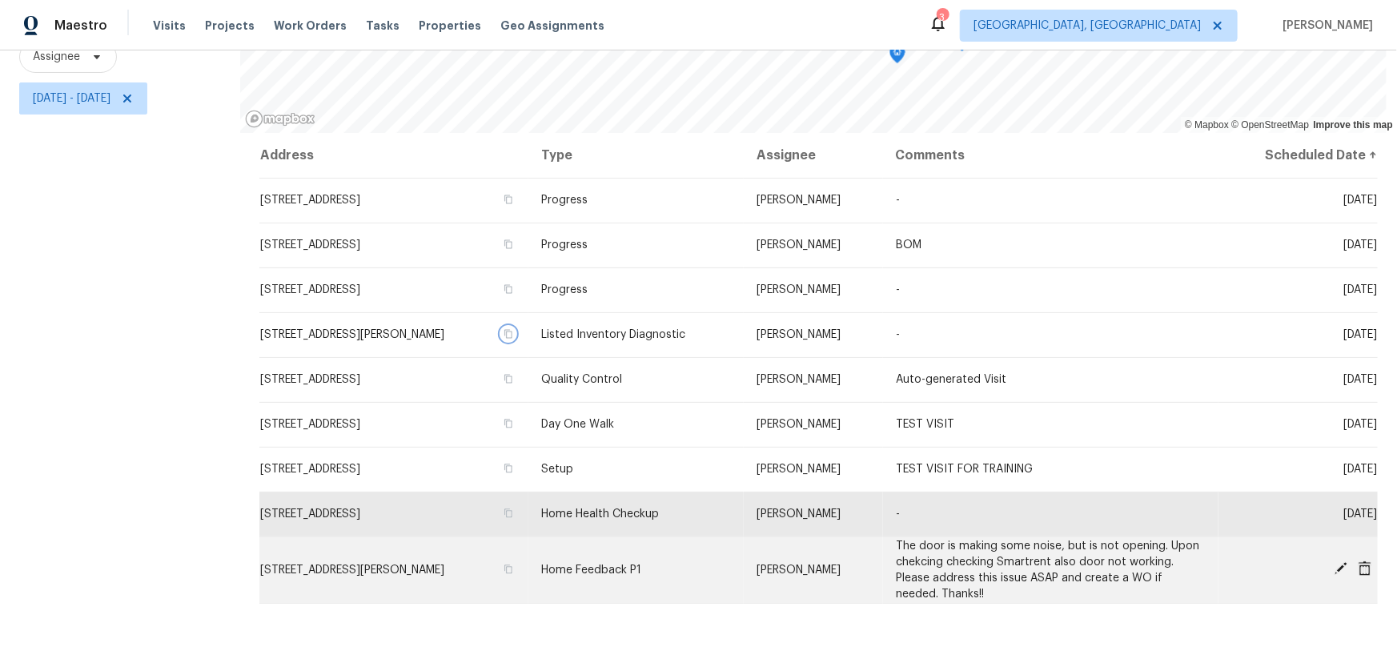
scroll to position [216, 0]
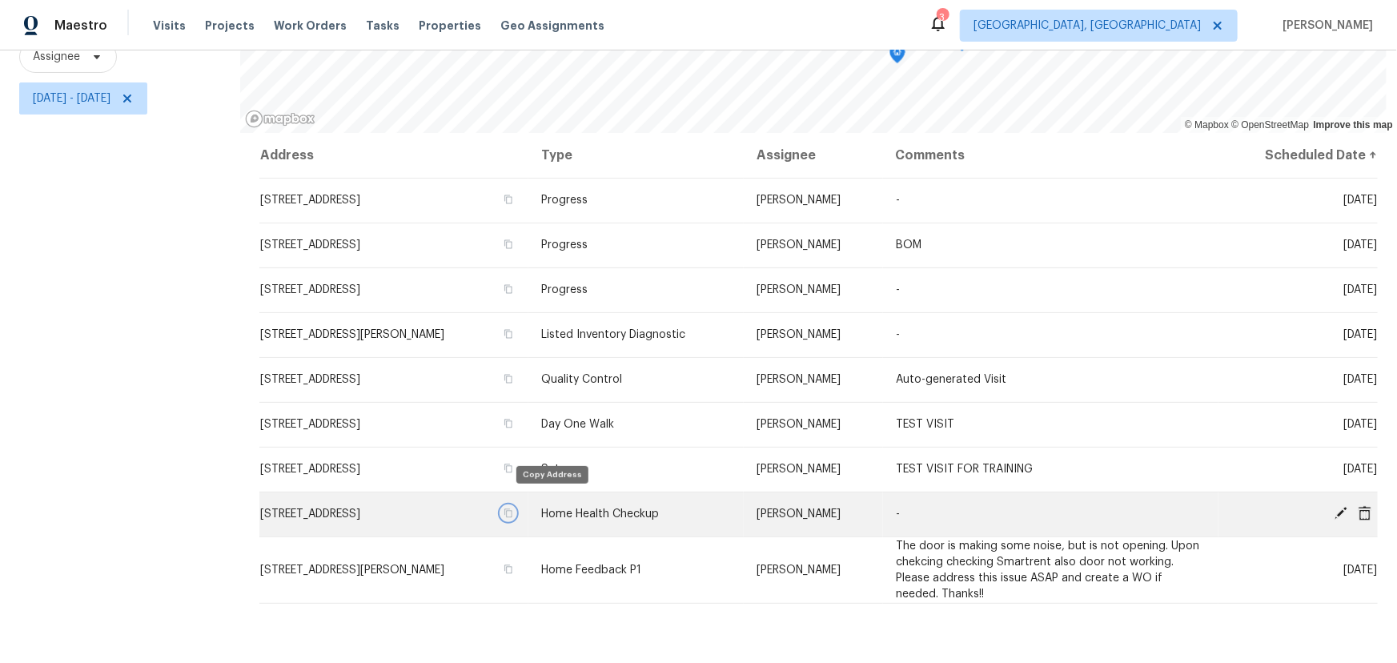
click at [512, 509] on icon "button" at bounding box center [508, 513] width 8 height 9
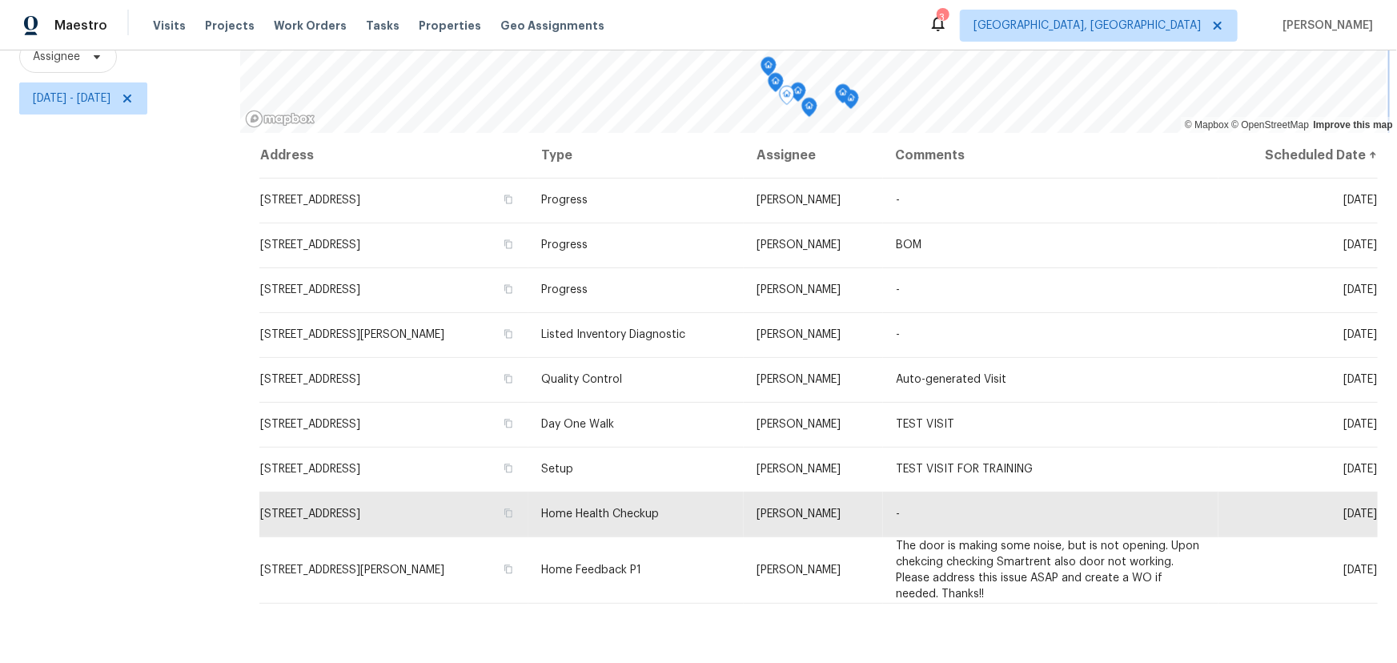
click at [796, 90] on icon "Map marker" at bounding box center [798, 92] width 5 height 4
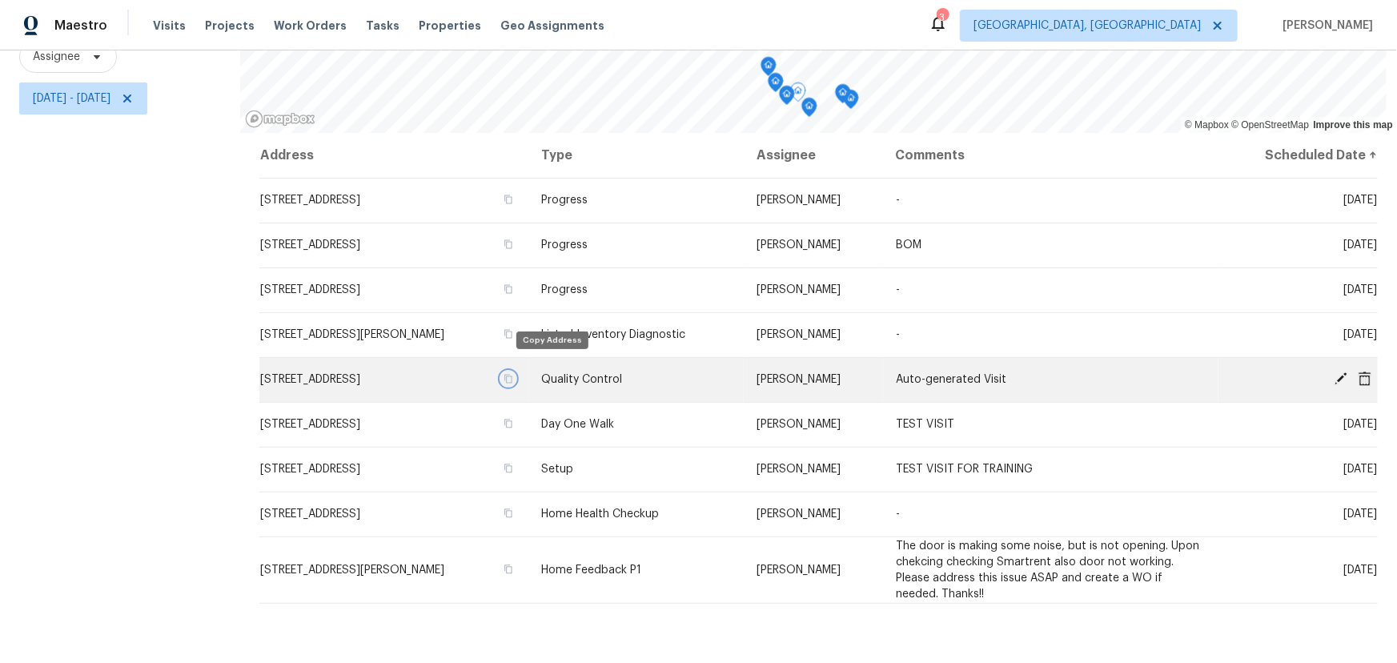
click at [512, 375] on icon "button" at bounding box center [508, 379] width 8 height 9
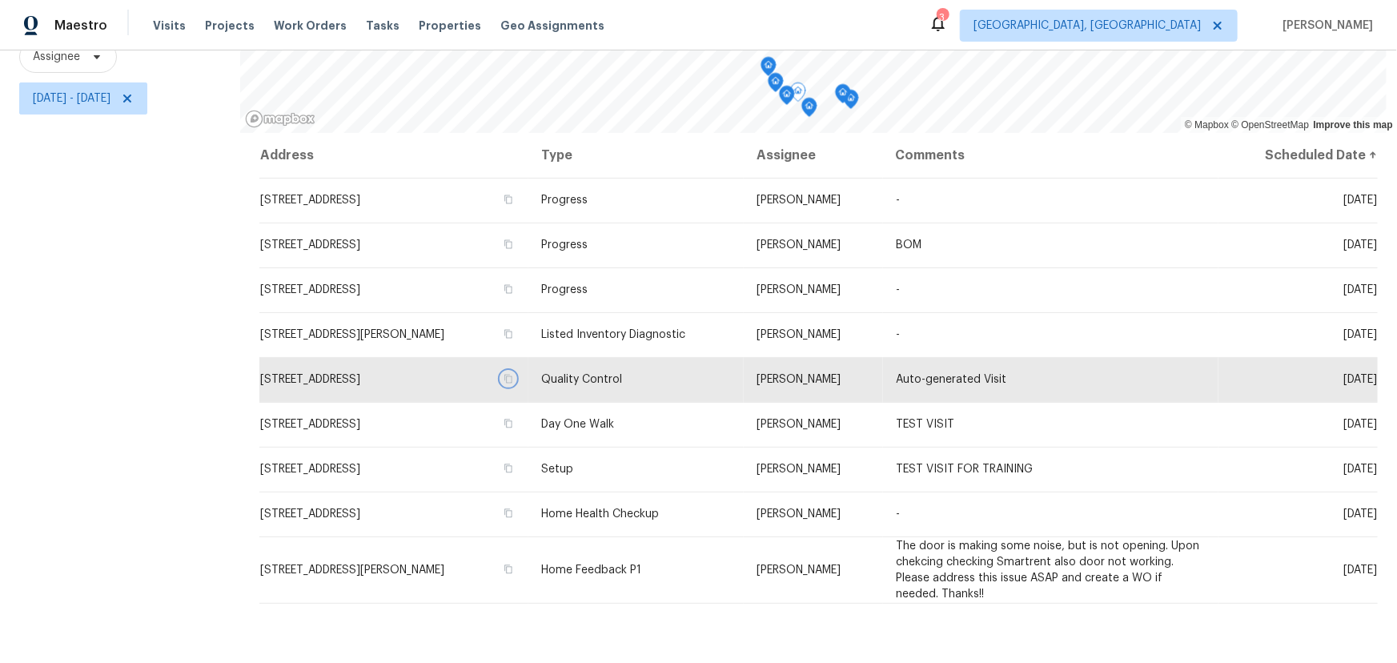
click at [806, 101] on icon "Map marker" at bounding box center [809, 107] width 14 height 18
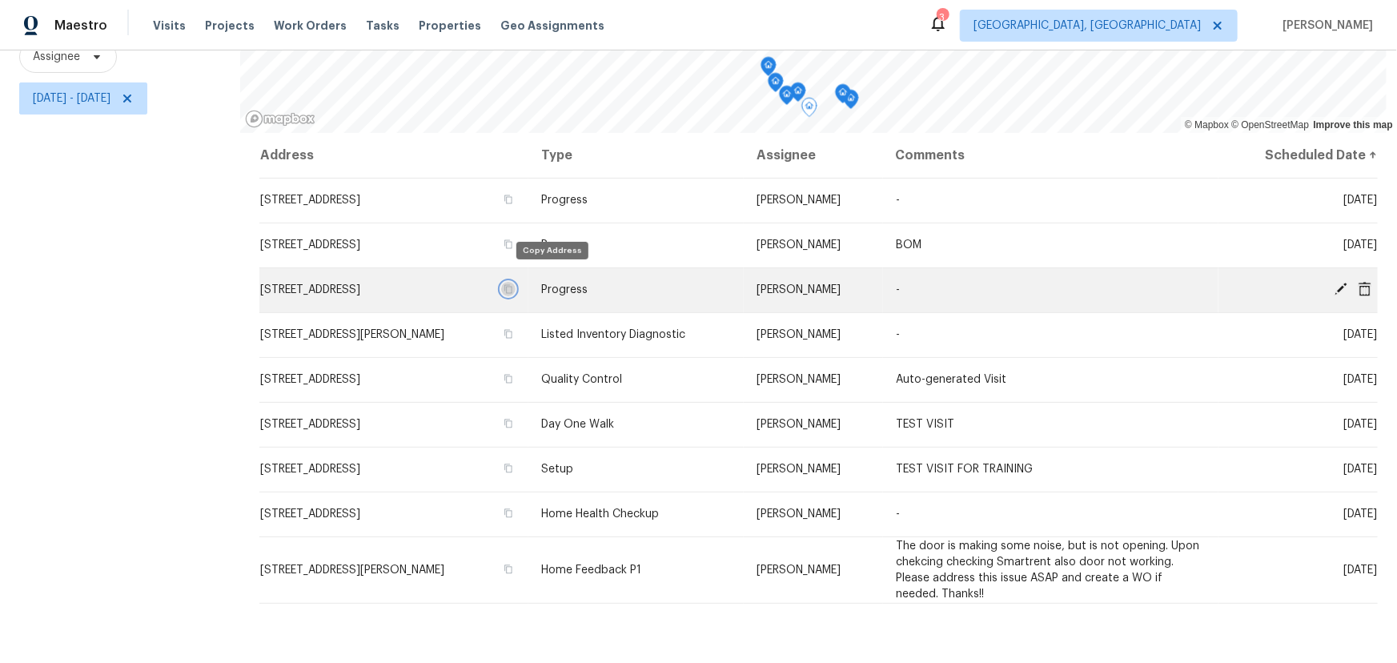
click at [513, 284] on icon "button" at bounding box center [509, 289] width 10 height 10
